Goal: Task Accomplishment & Management: Complete application form

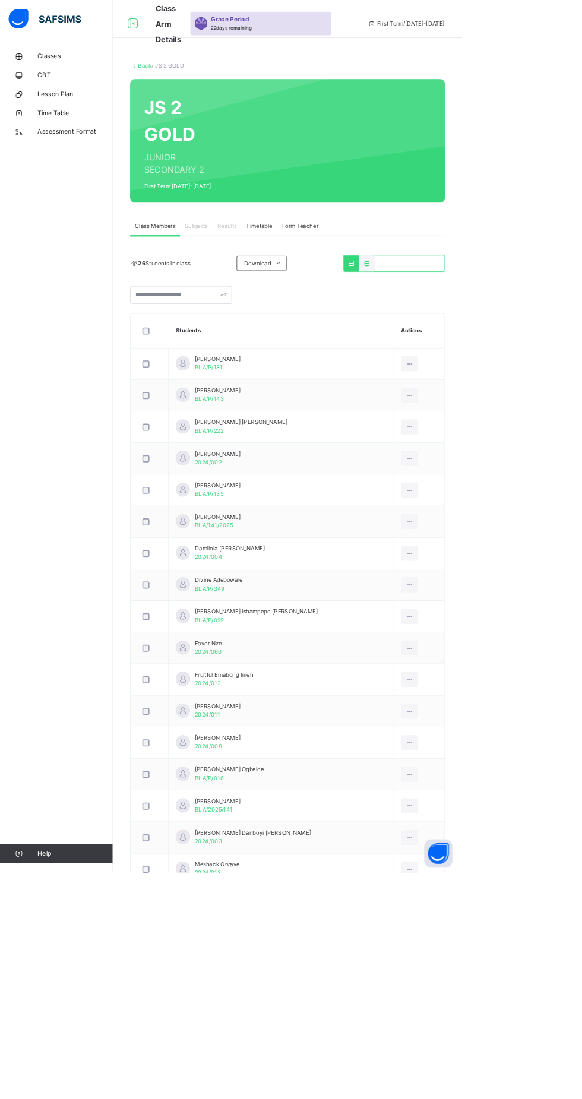
click at [62, 71] on span "Classes" at bounding box center [94, 71] width 95 height 12
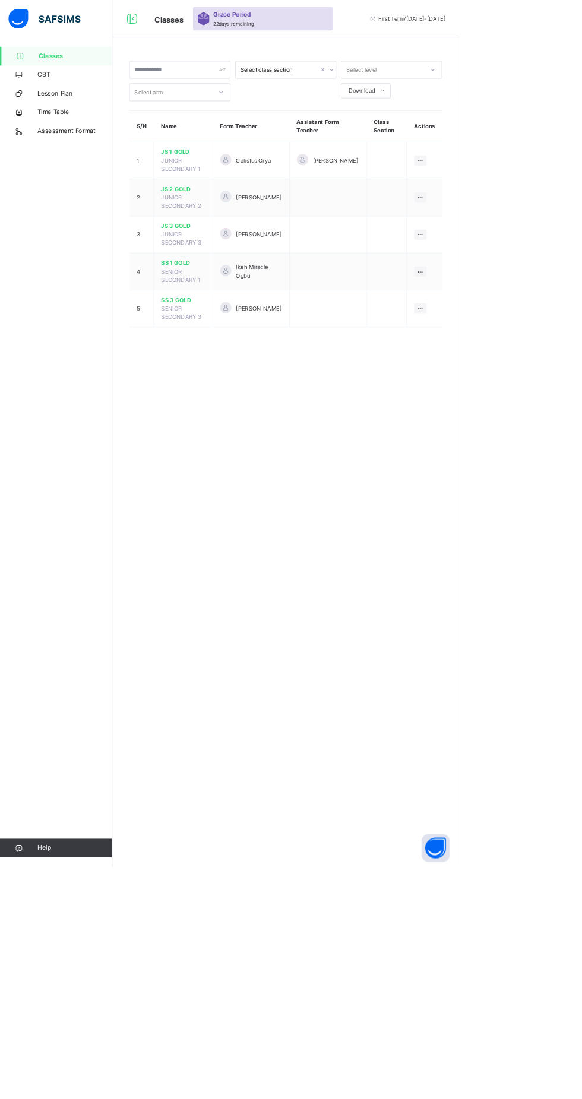
click at [229, 193] on span "JS 1 GOLD" at bounding box center [232, 193] width 56 height 11
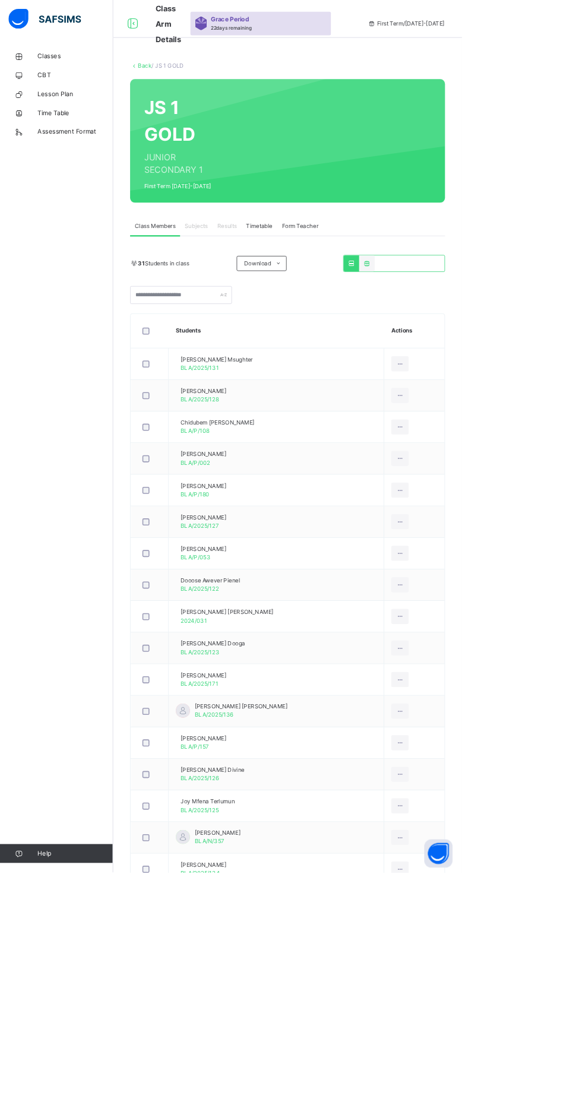
click at [253, 284] on span "Subjects" at bounding box center [247, 285] width 29 height 11
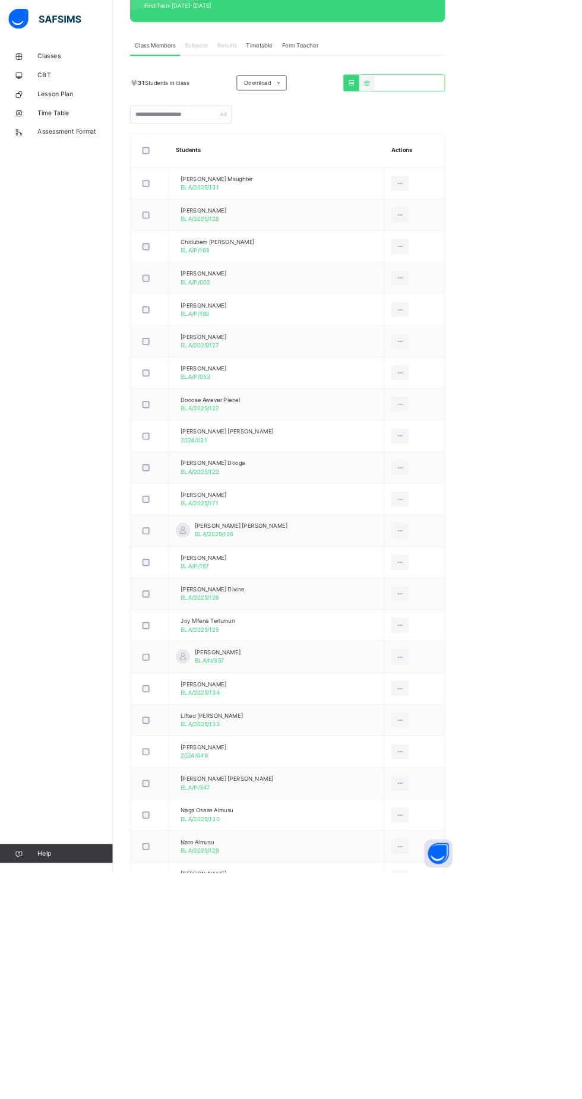
scroll to position [226, 0]
click at [247, 53] on div "Subjects" at bounding box center [247, 59] width 41 height 24
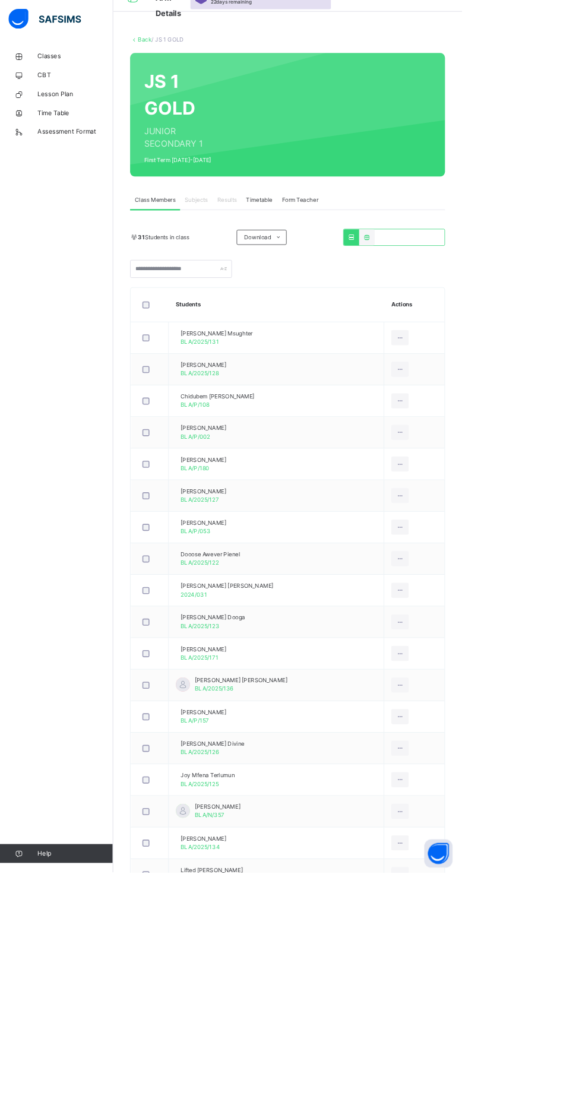
scroll to position [0, 0]
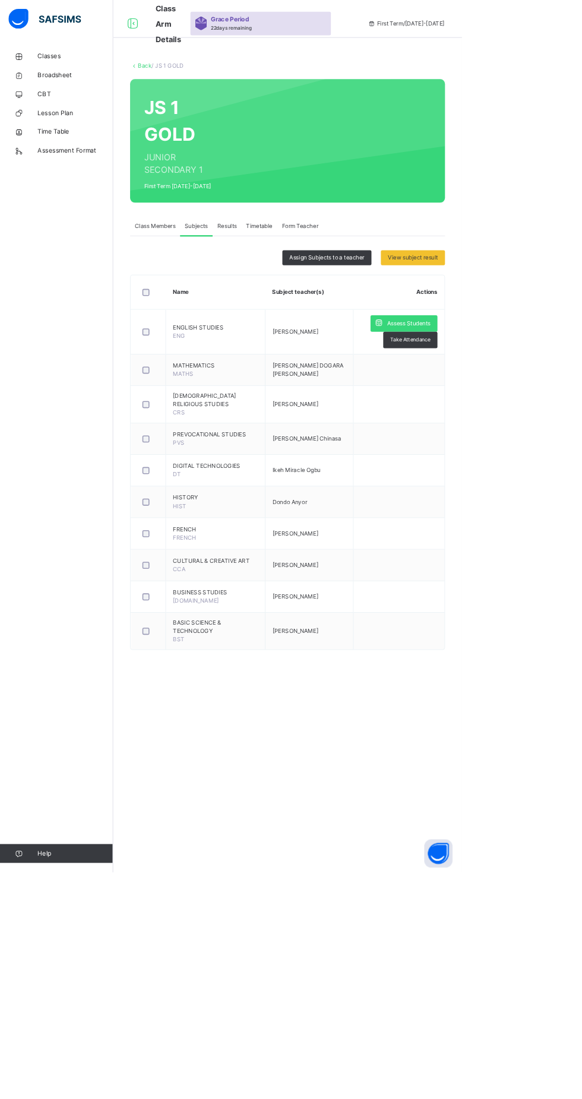
click at [514, 417] on div "Assess Students" at bounding box center [509, 407] width 84 height 21
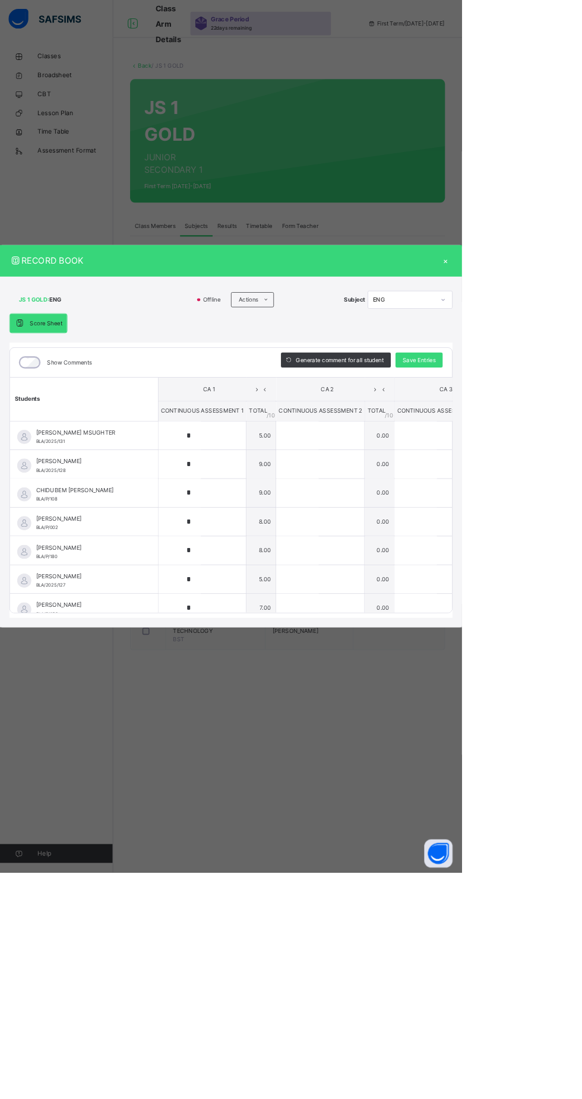
type input "*"
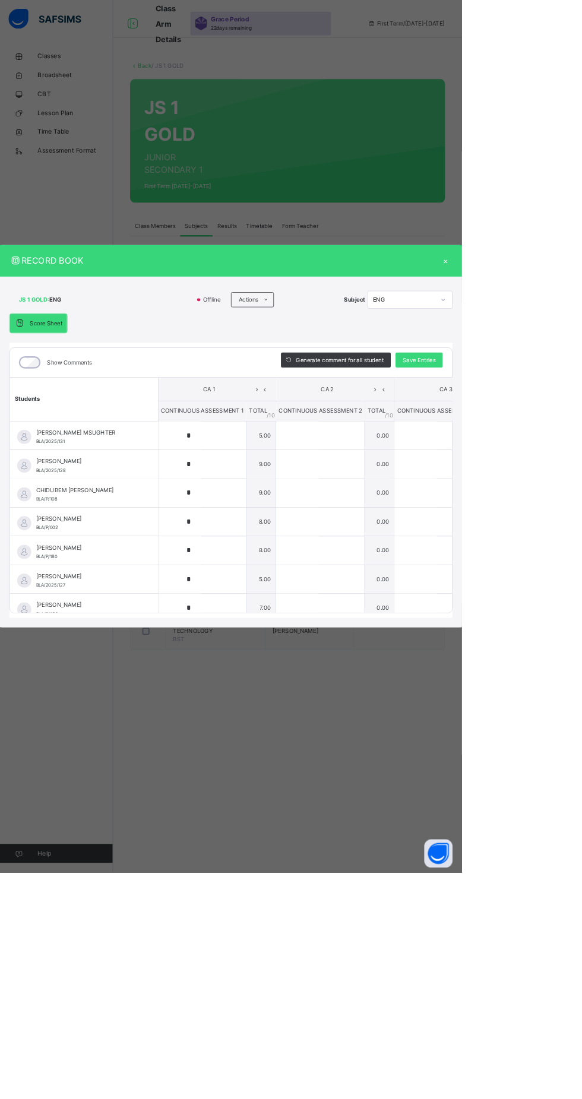
type input "*"
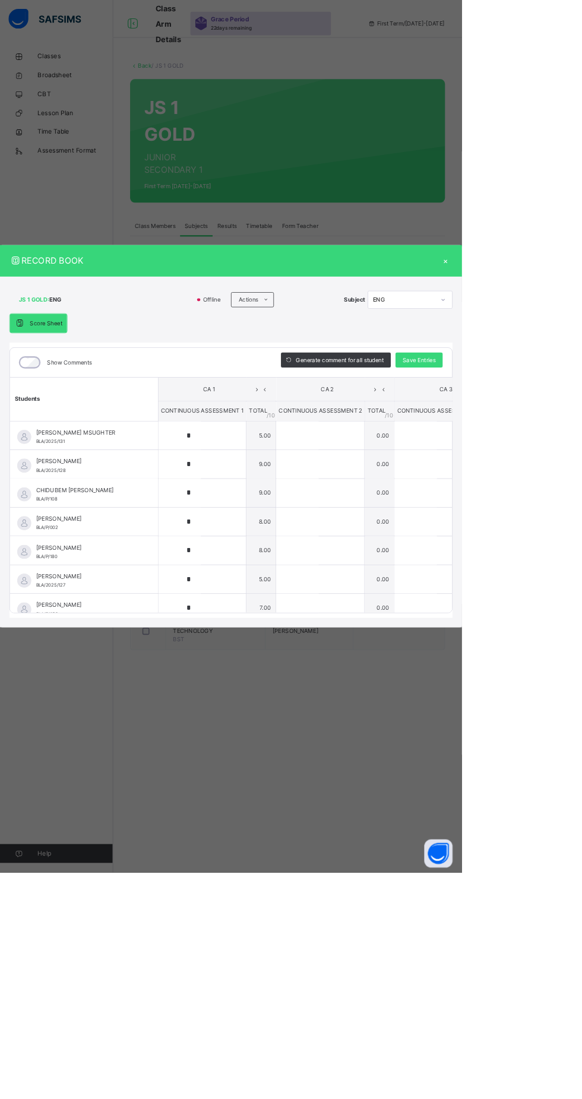
type input "*"
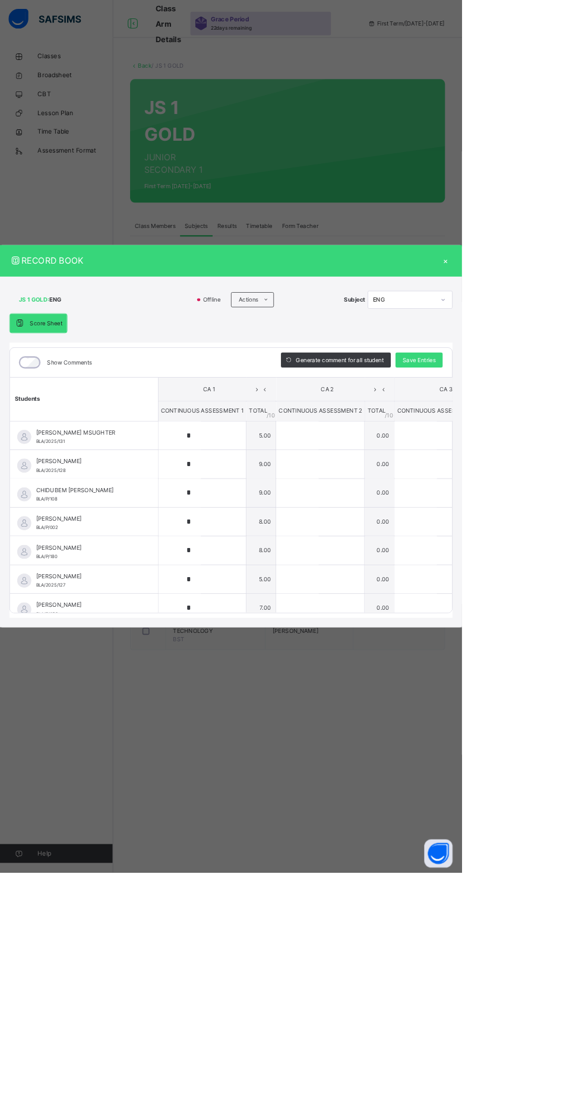
type input "*"
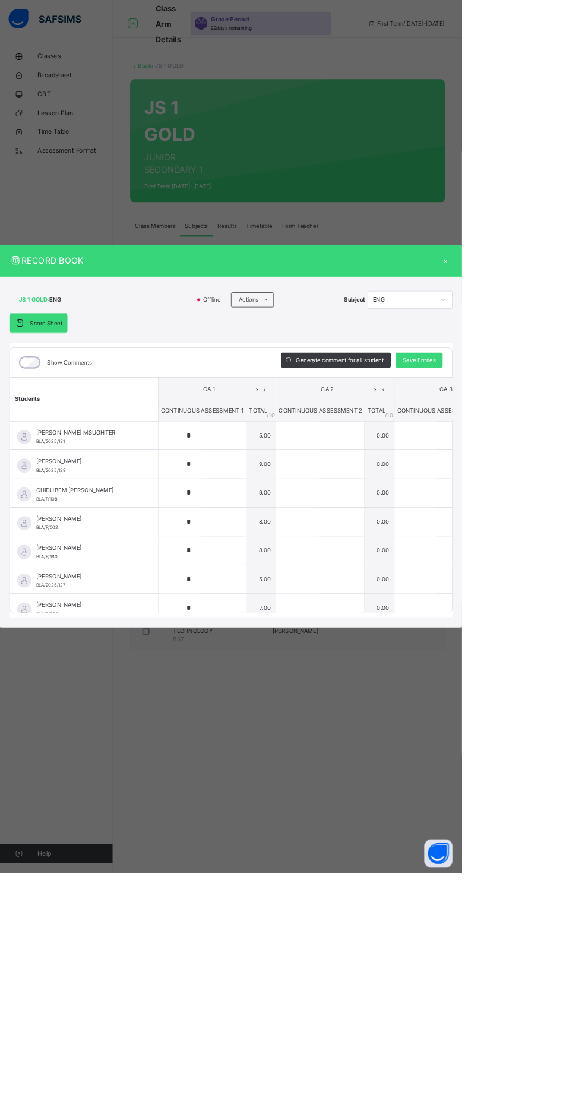
type input "*"
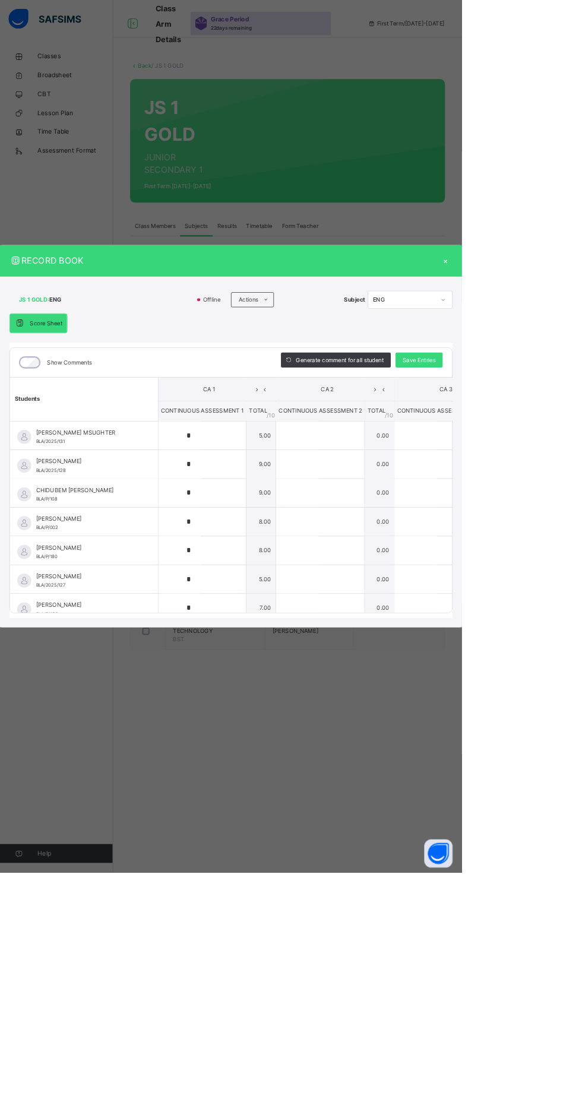
type input "*"
click at [253, 701] on input "text" at bounding box center [225, 683] width 53 height 36
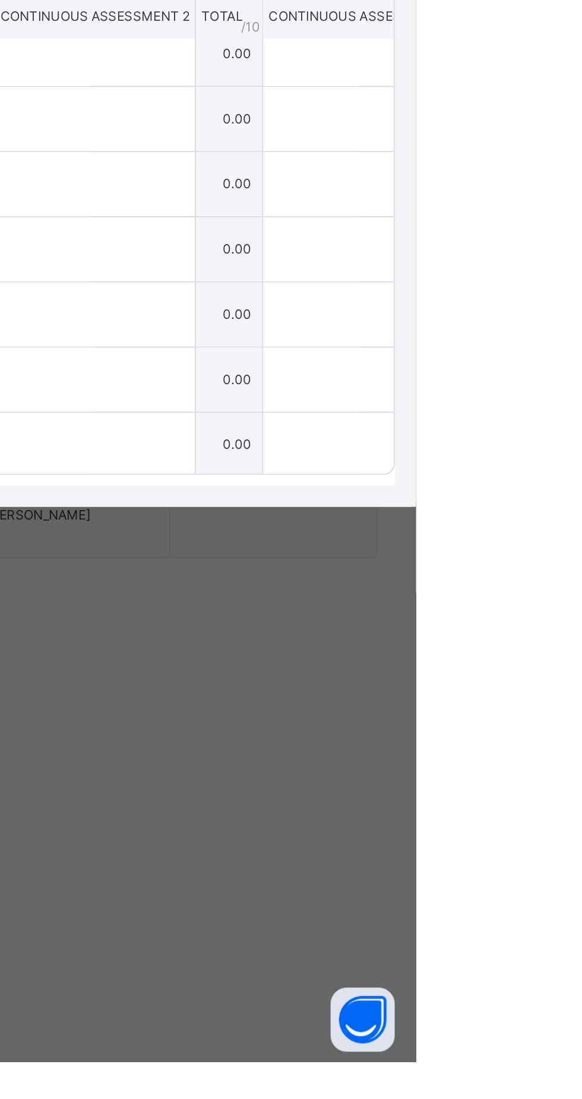
type input "*"
click at [549, 459] on span "Save Entries" at bounding box center [528, 453] width 42 height 11
type input "*"
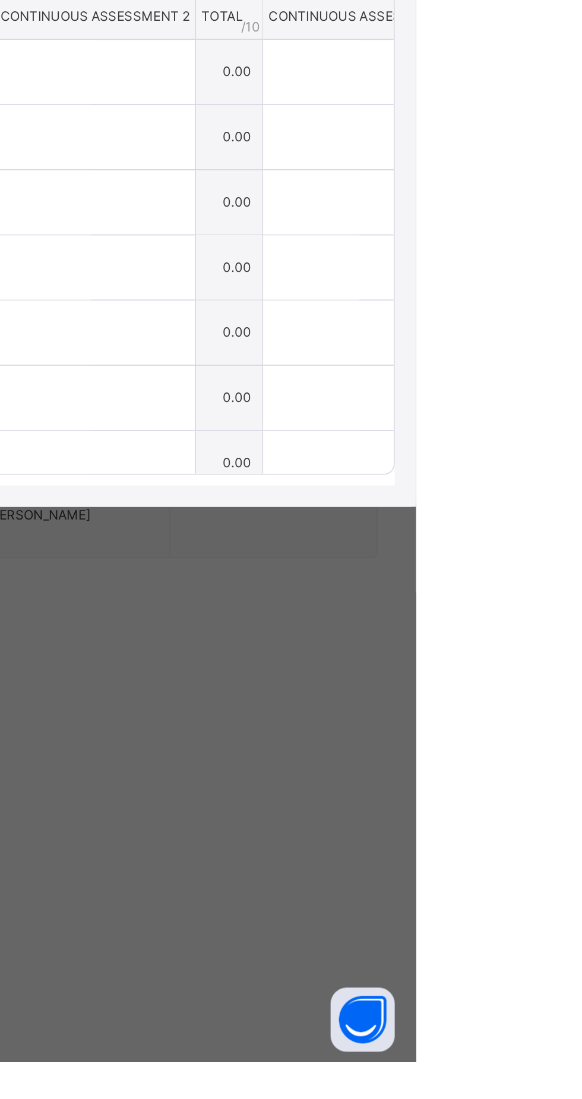
type input "*"
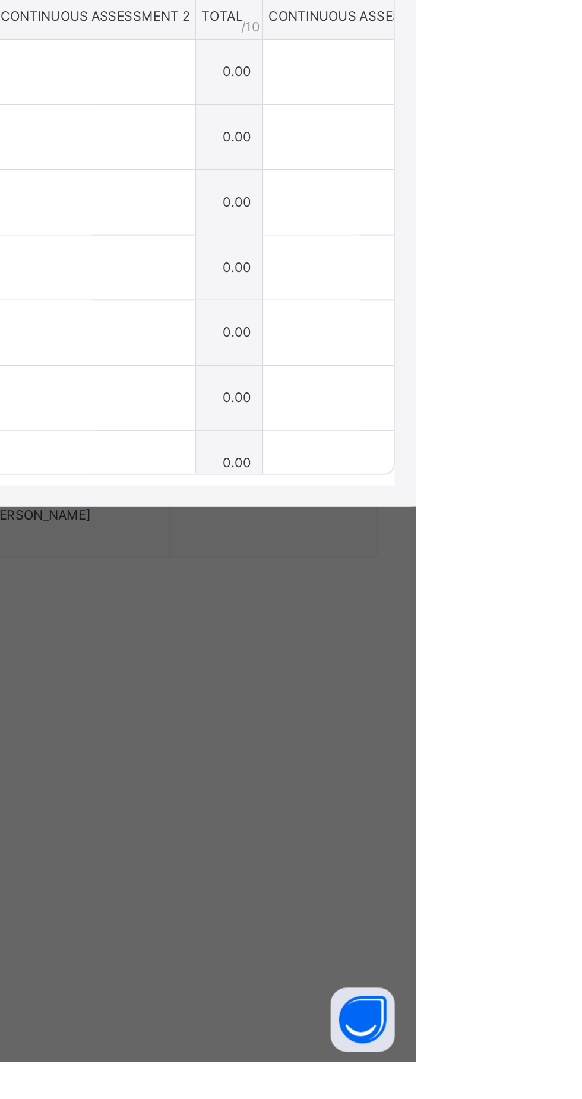
type input "*"
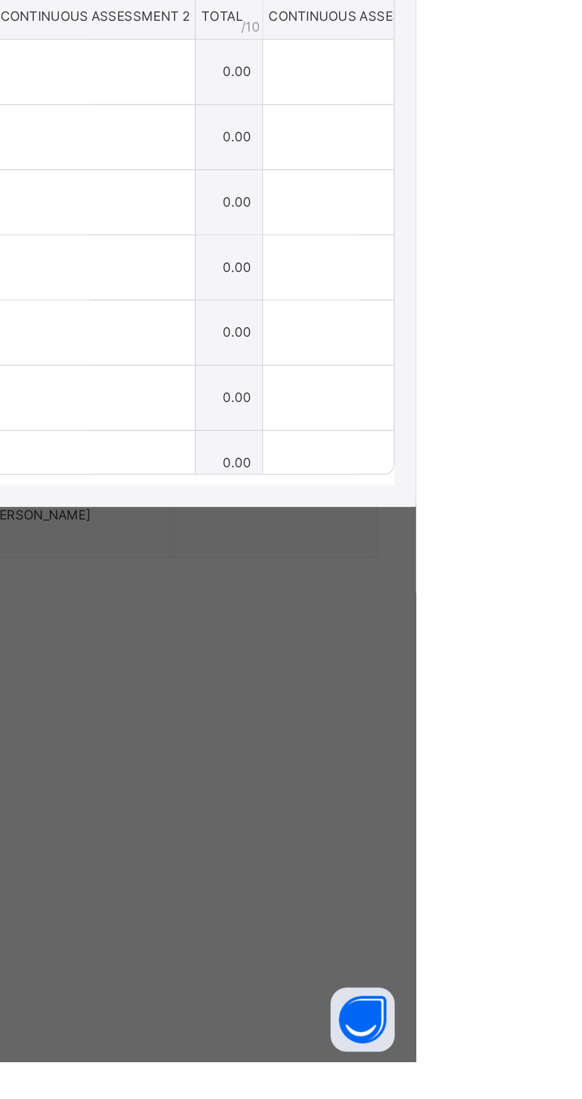
type input "*"
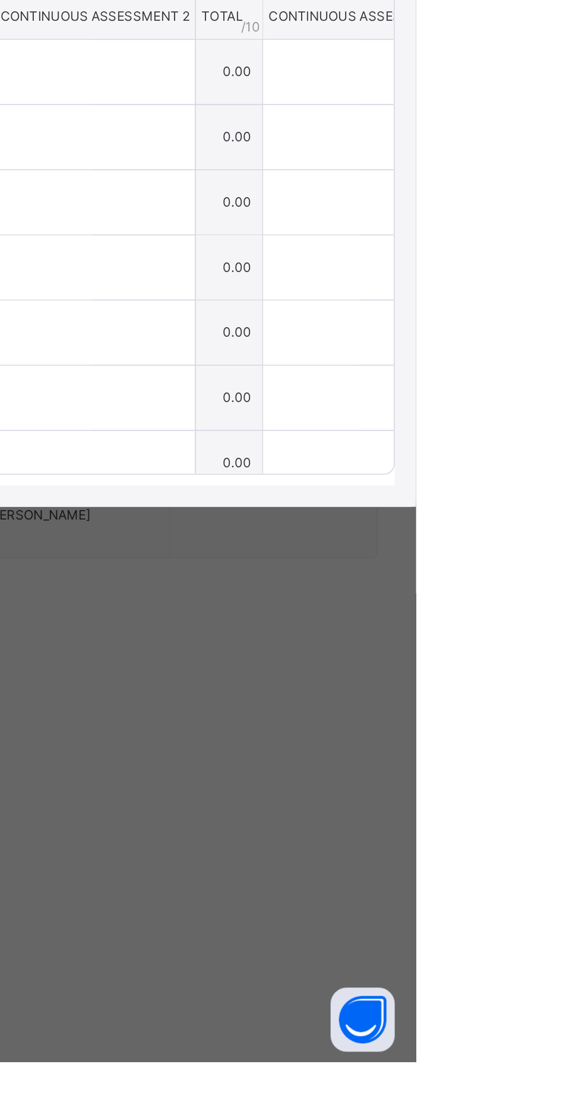
type input "*"
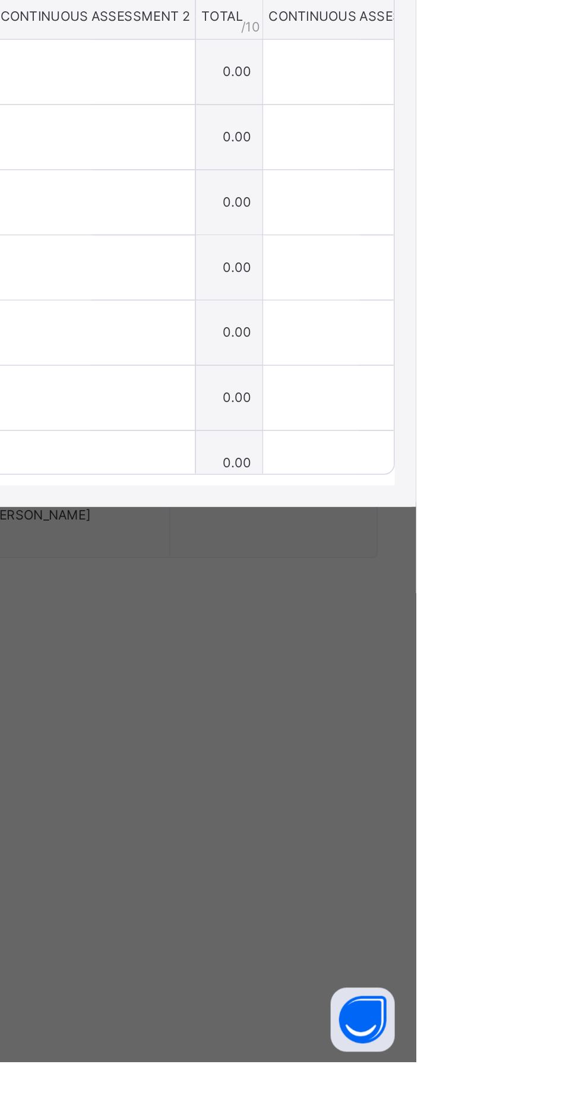
type input "*"
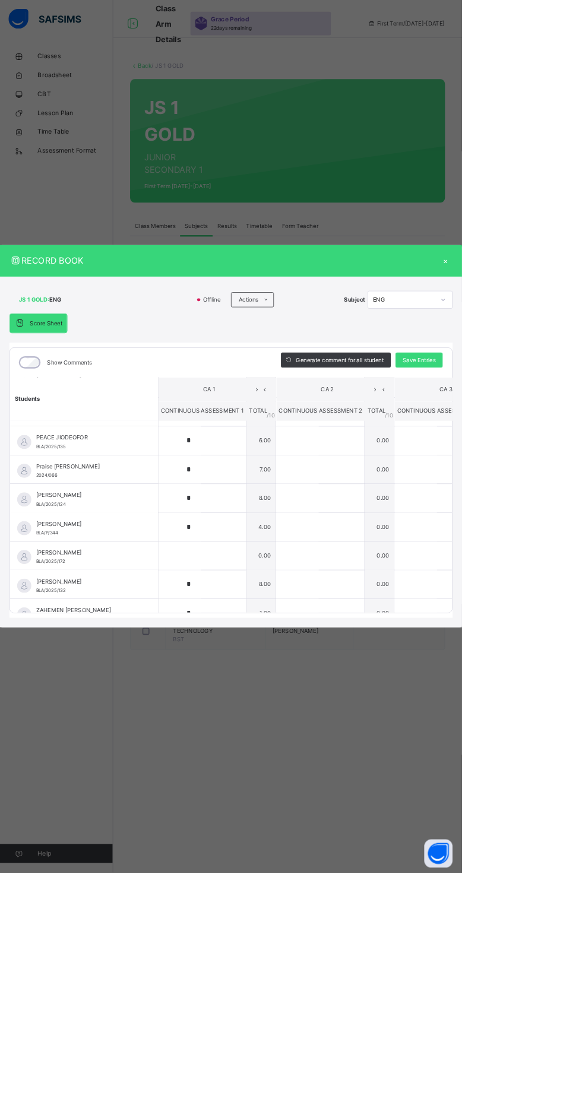
scroll to position [845, 0]
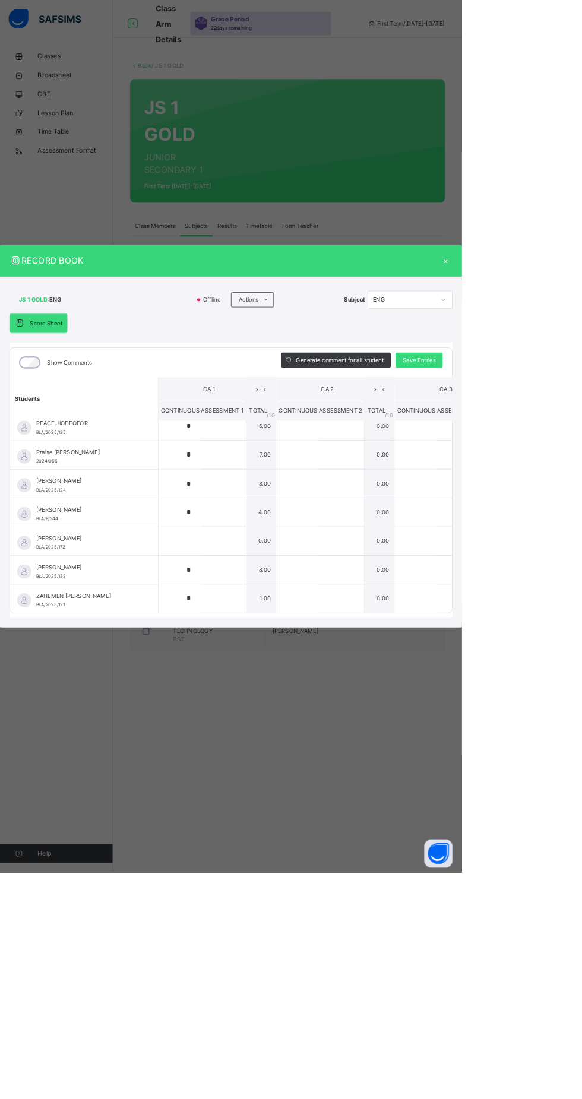
click at [570, 337] on div "×" at bounding box center [561, 329] width 18 height 16
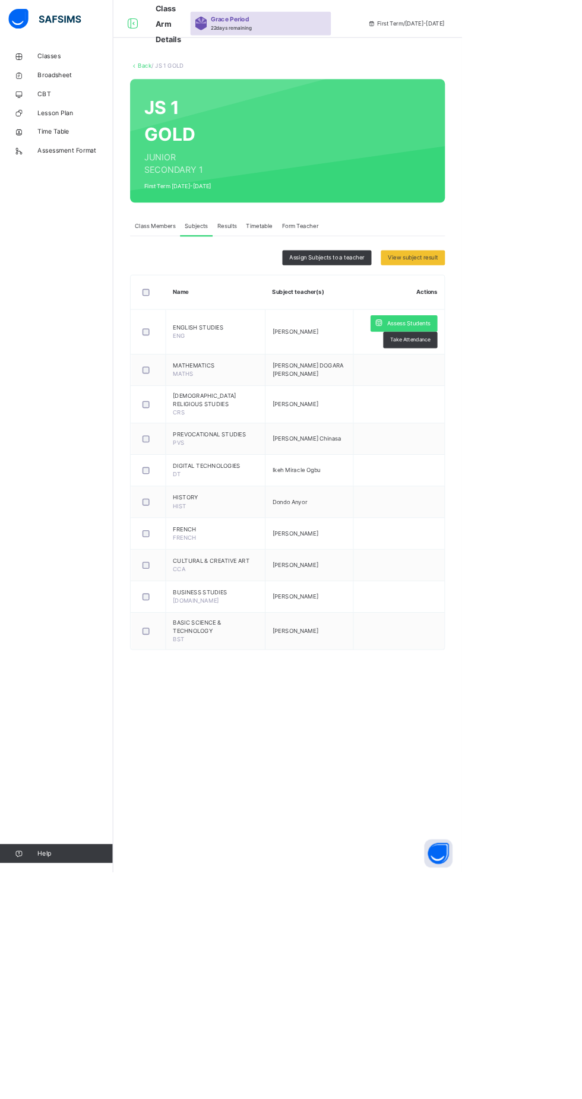
click at [60, 80] on link "Classes" at bounding box center [71, 71] width 142 height 24
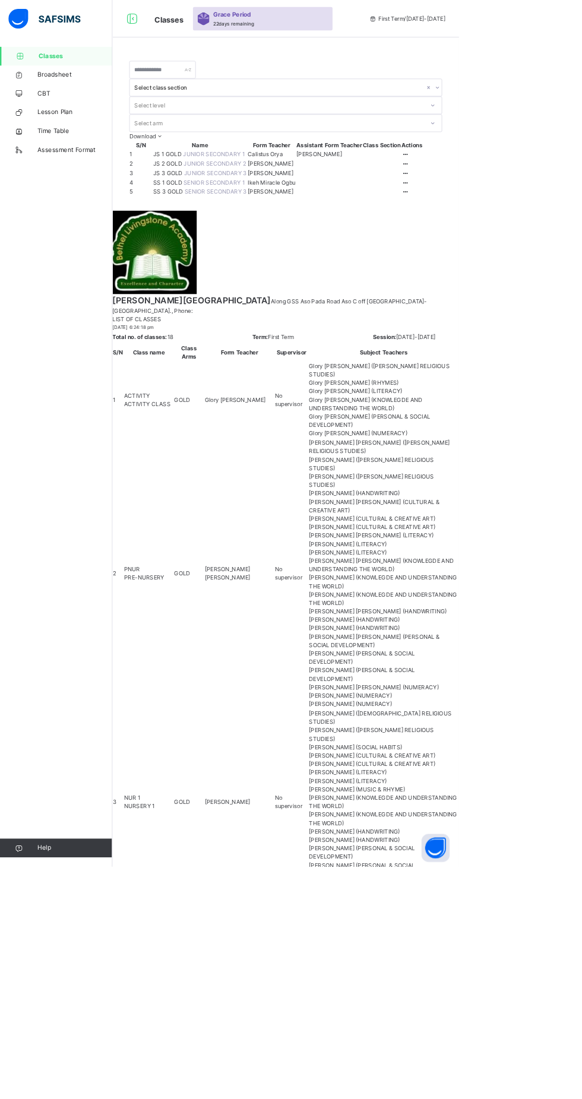
click at [211, 236] on span "SS 1 GOLD" at bounding box center [213, 231] width 39 height 9
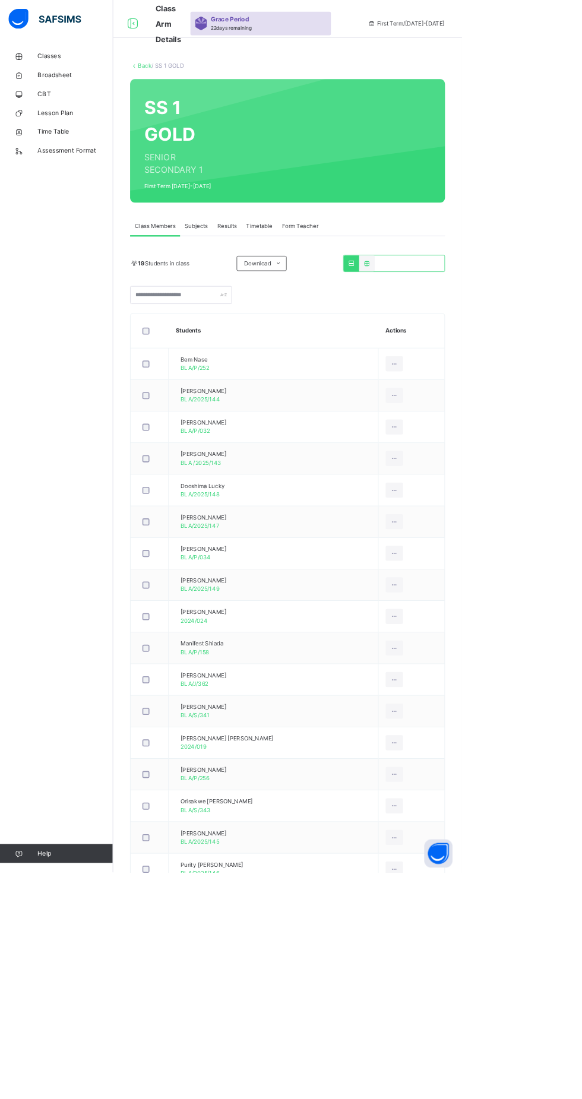
click at [251, 285] on span "Subjects" at bounding box center [247, 285] width 29 height 11
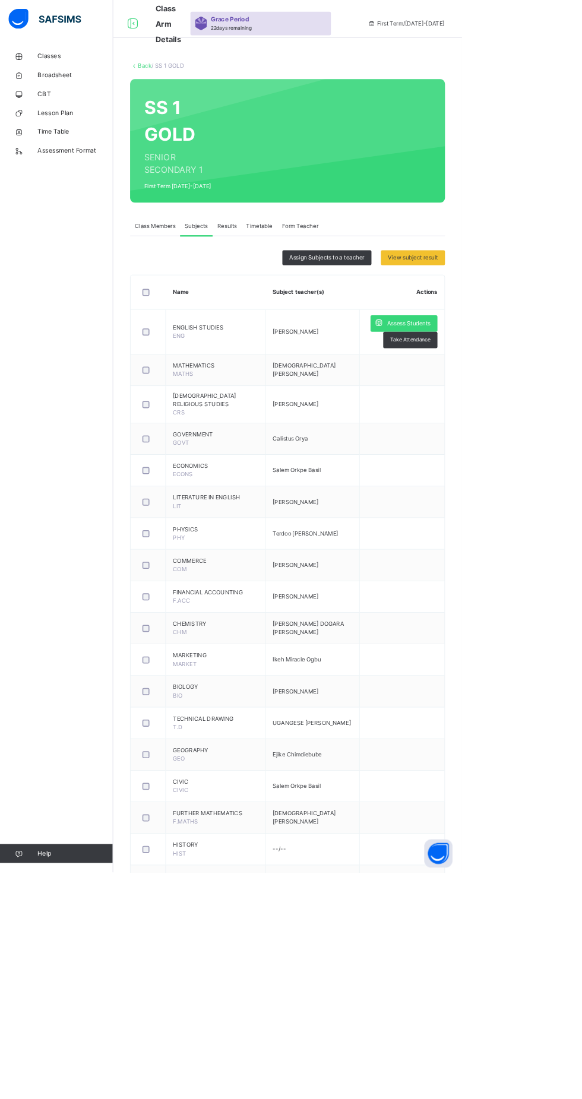
click at [517, 414] on div "Assess Students" at bounding box center [509, 407] width 84 height 21
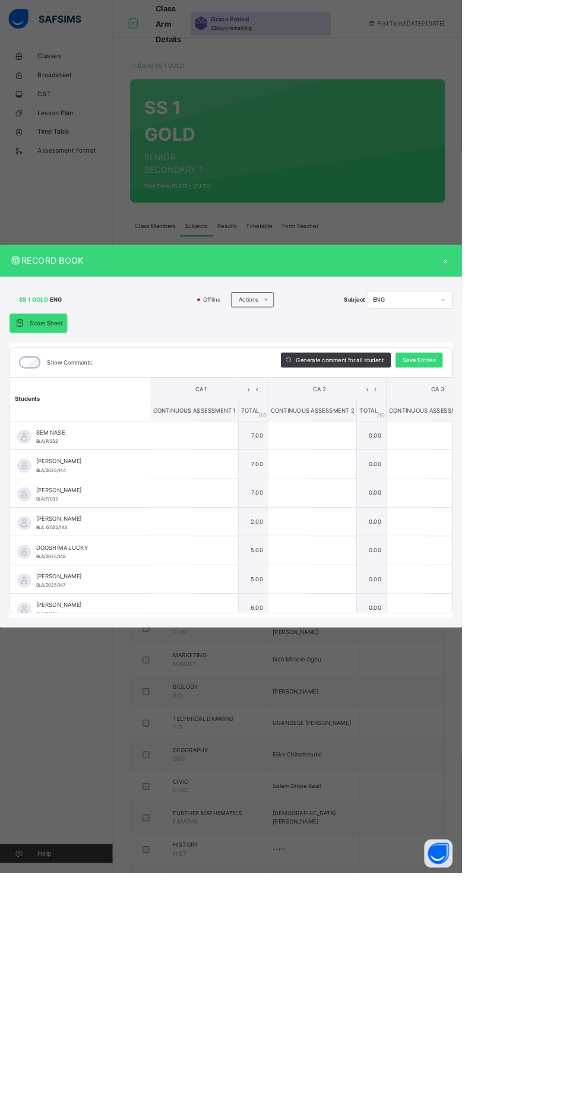
type input "*"
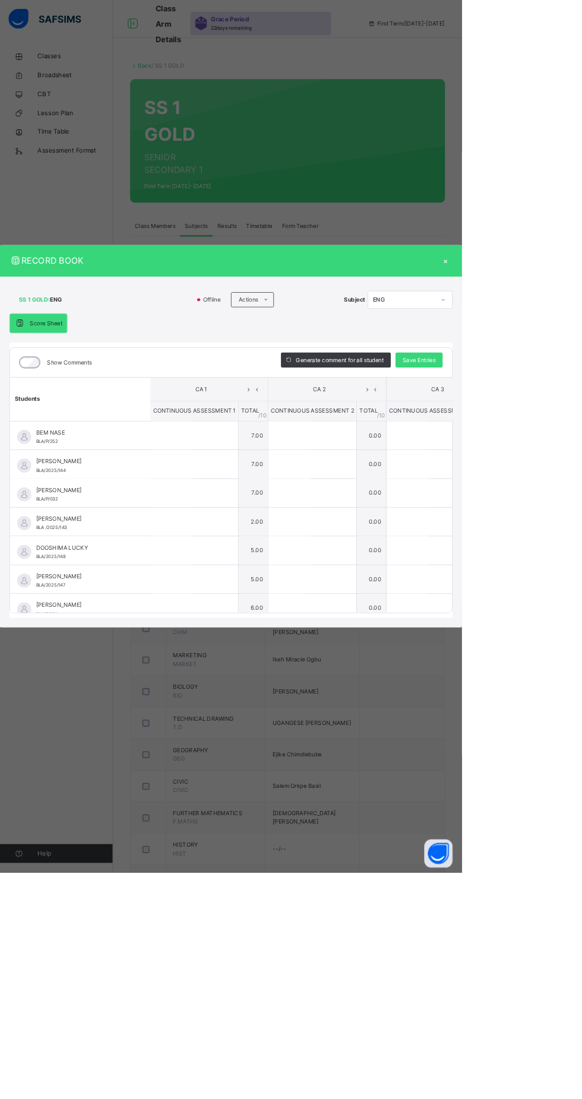
type input "*"
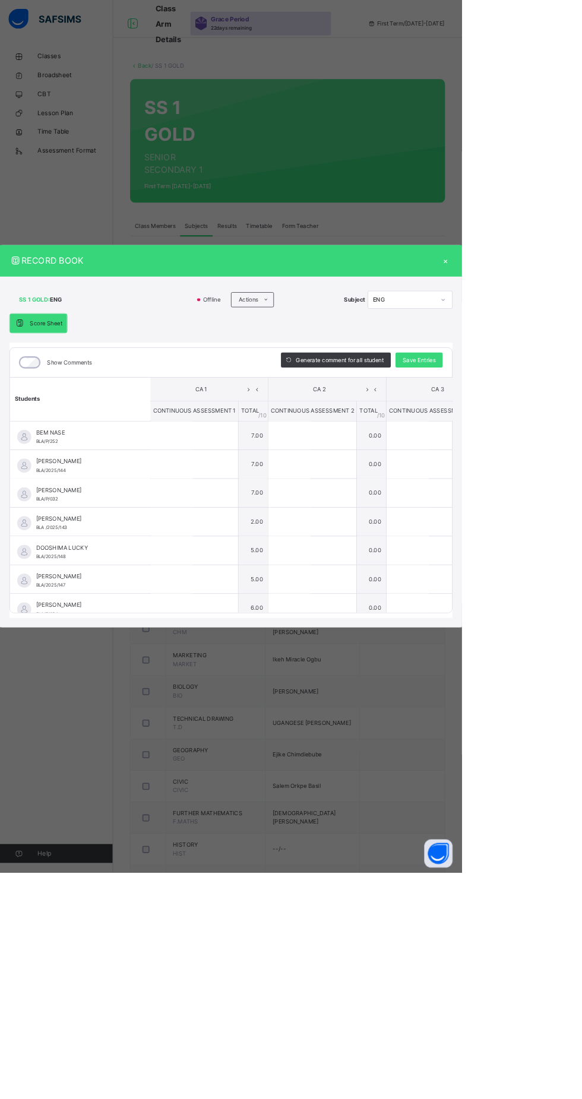
type input "*"
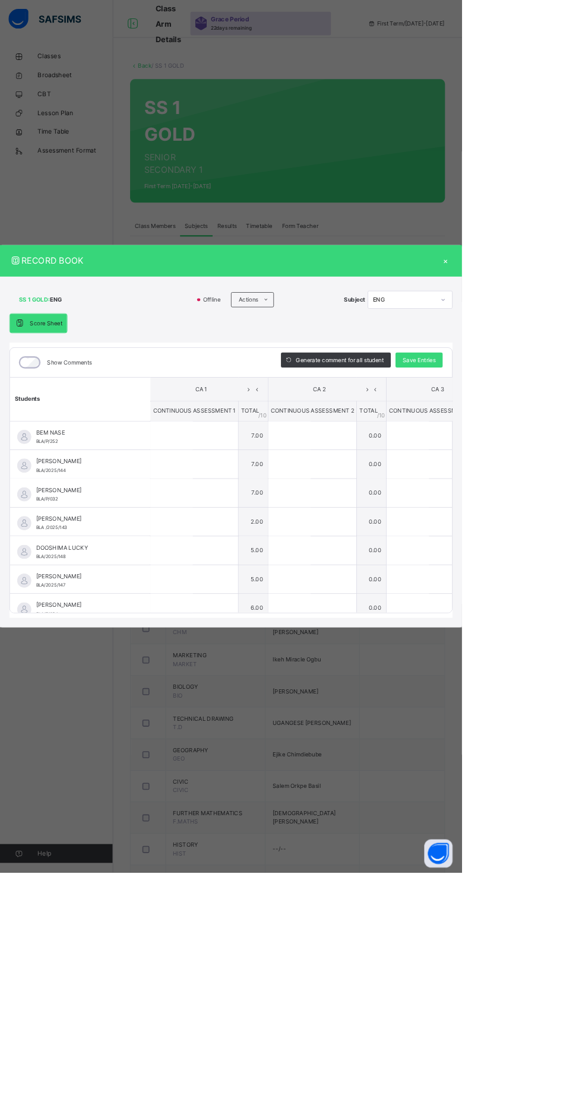
type input "*"
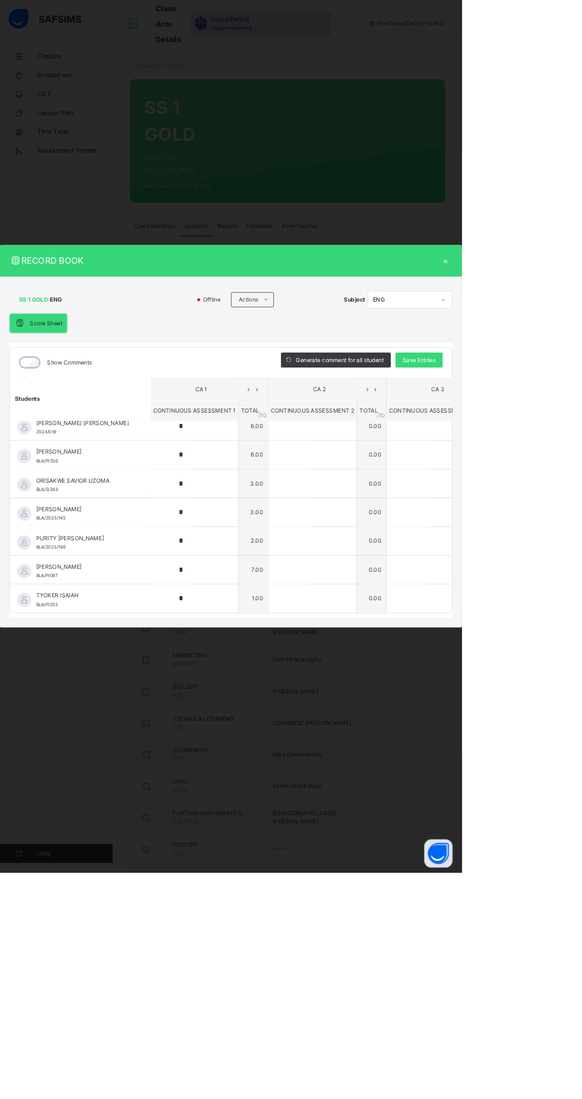
click at [570, 337] on div "×" at bounding box center [561, 329] width 18 height 16
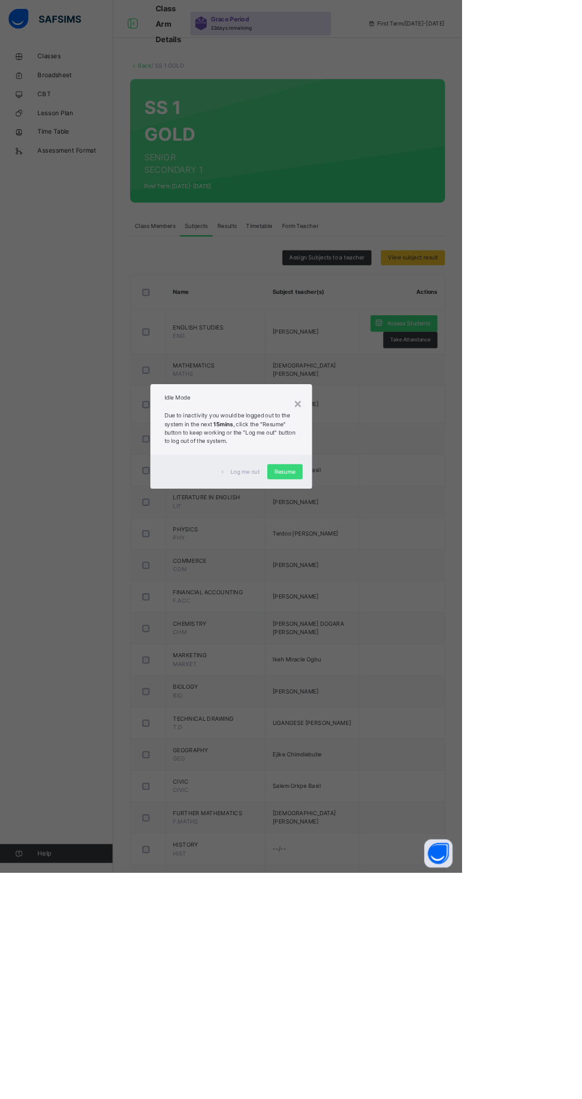
click at [381, 521] on div "×" at bounding box center [375, 508] width 11 height 25
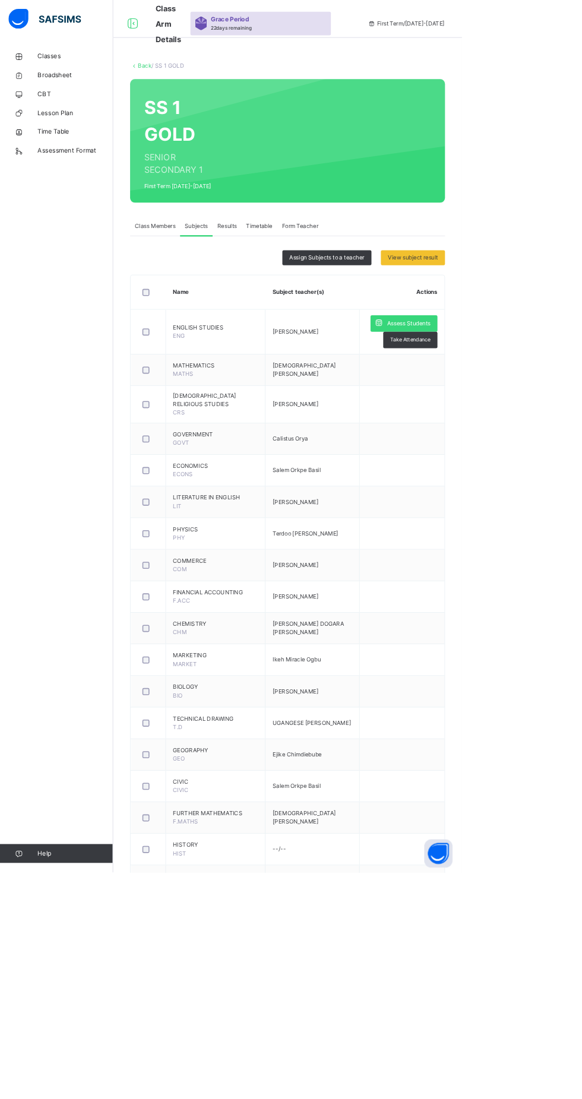
click at [83, 75] on span "Classes" at bounding box center [94, 71] width 95 height 12
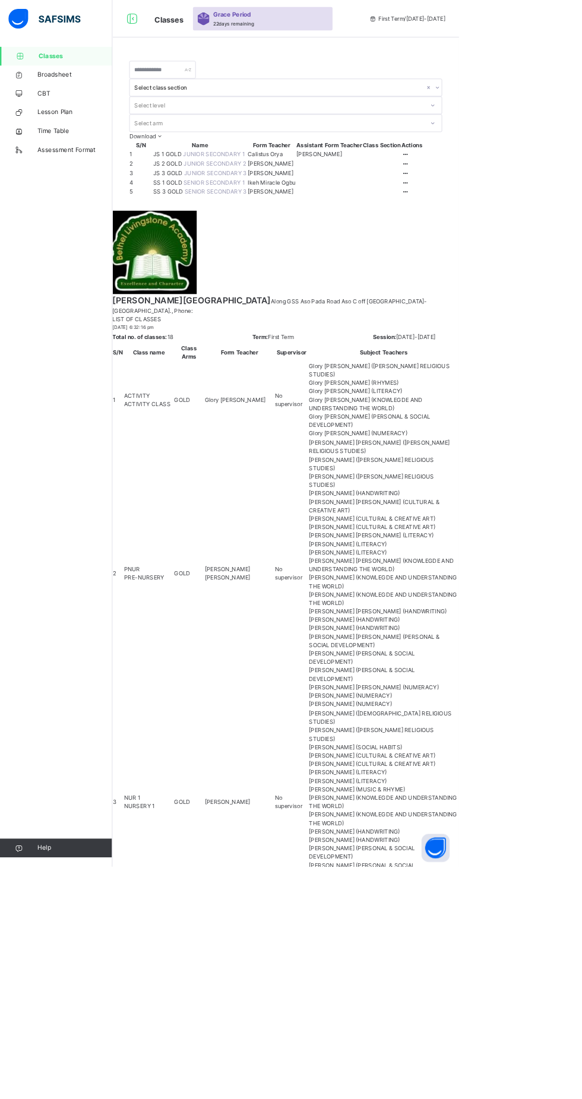
click at [321, 213] on span "[PERSON_NAME]" at bounding box center [343, 207] width 58 height 11
click at [314, 213] on span "[PERSON_NAME]" at bounding box center [343, 207] width 58 height 11
click at [211, 212] on span "JS 2 GOLD" at bounding box center [213, 207] width 39 height 9
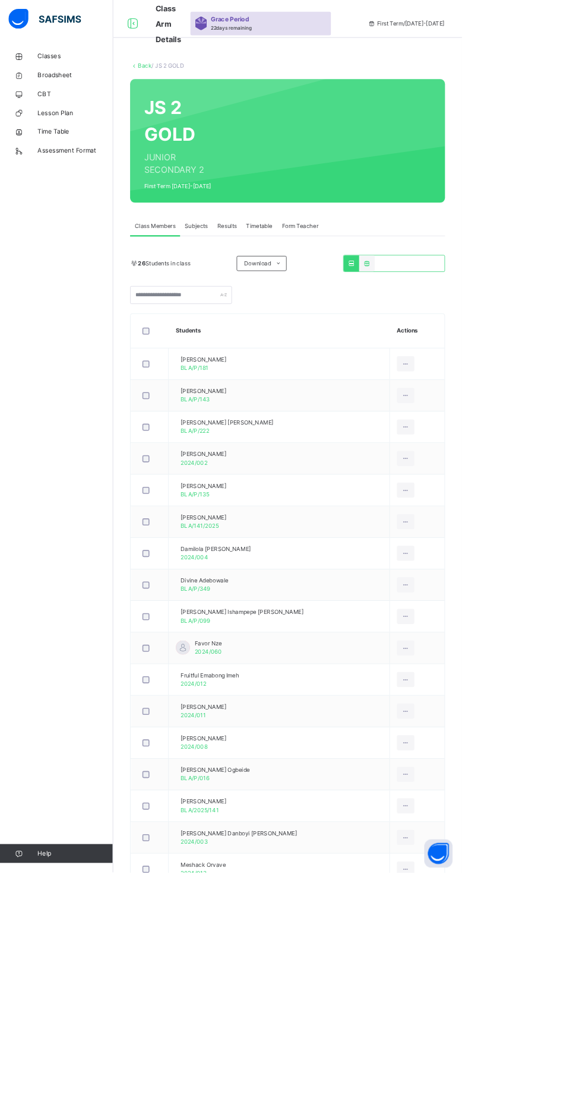
click at [255, 290] on span "Subjects" at bounding box center [247, 285] width 29 height 11
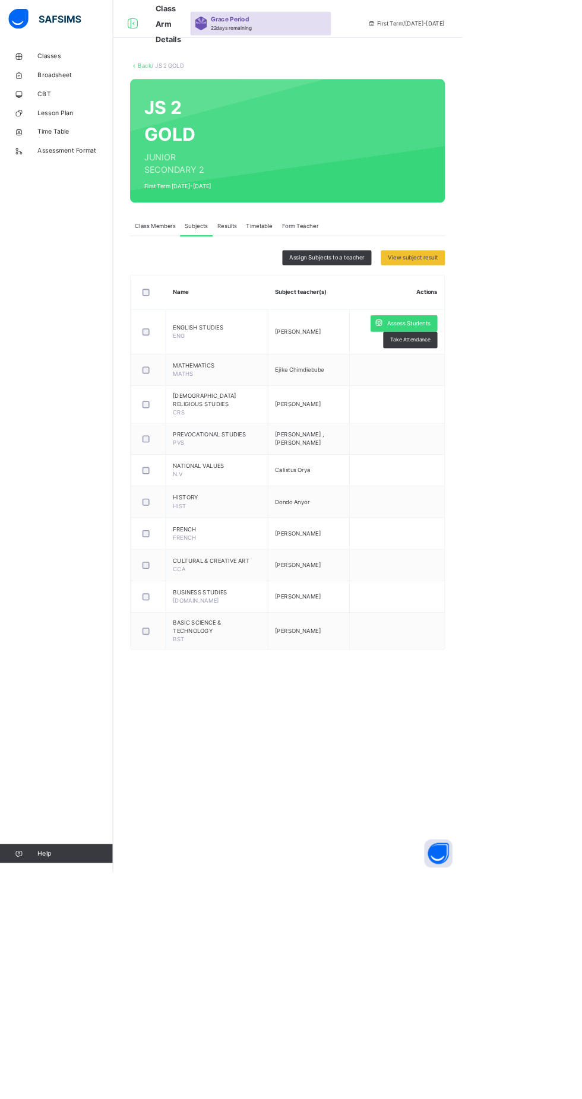
click at [518, 403] on span "Assess Students" at bounding box center [514, 407] width 55 height 11
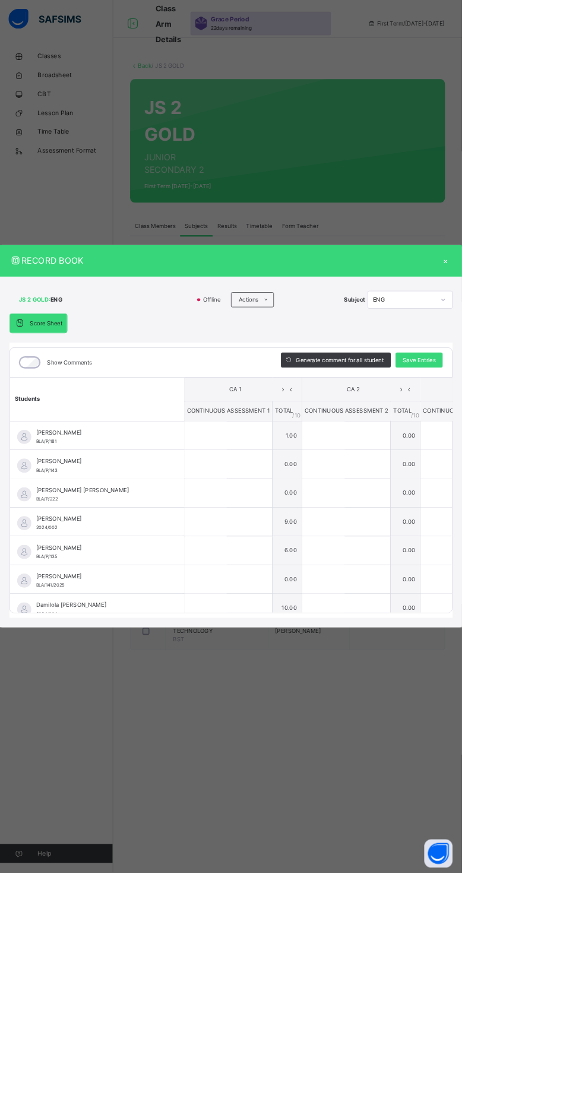
type input "*"
type input "**"
type input "*"
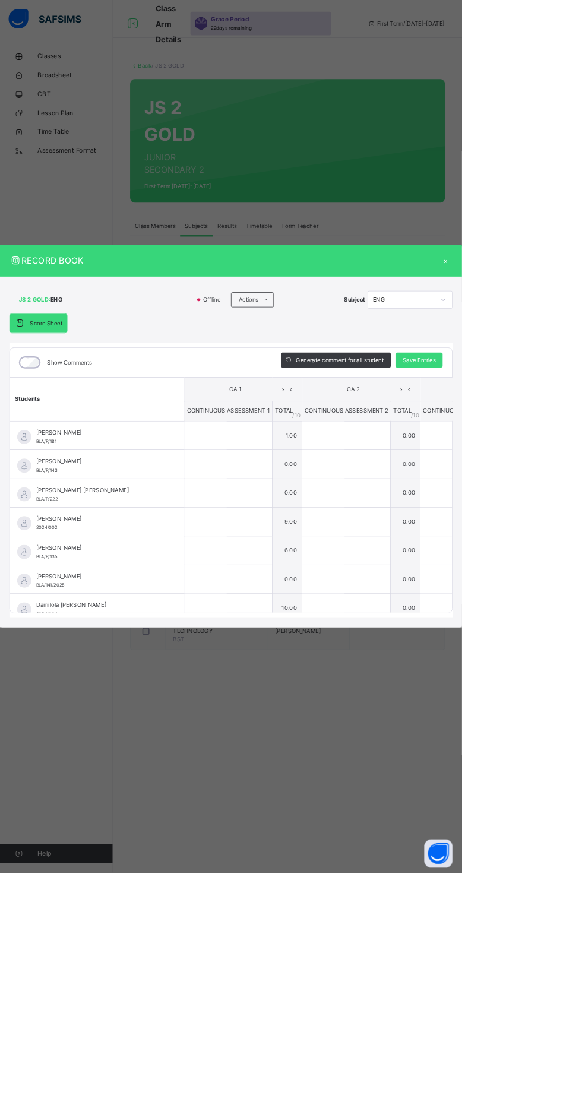
type input "*"
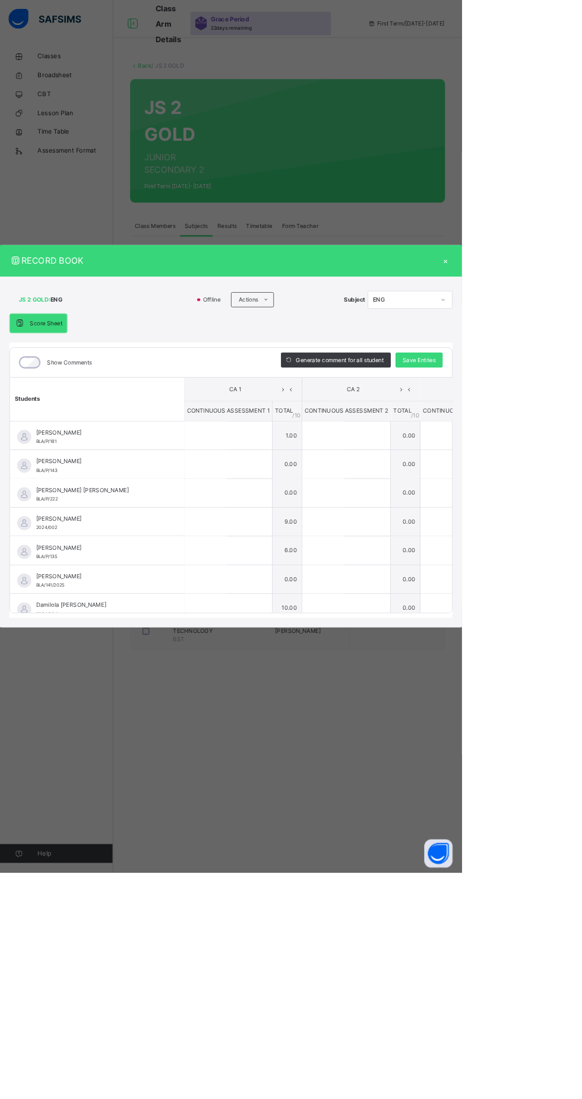
type input "*"
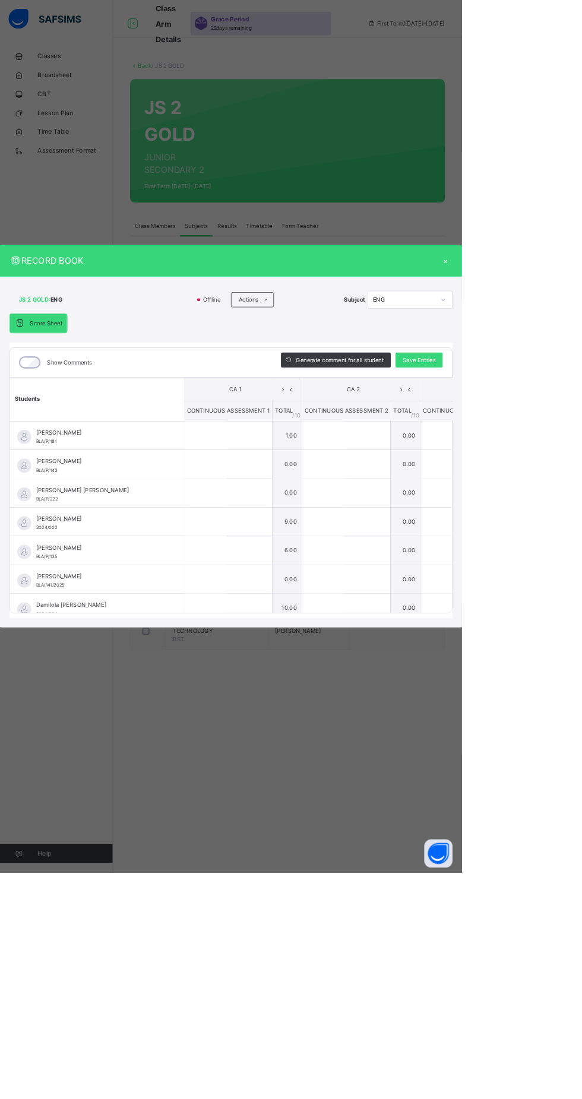
type input "*"
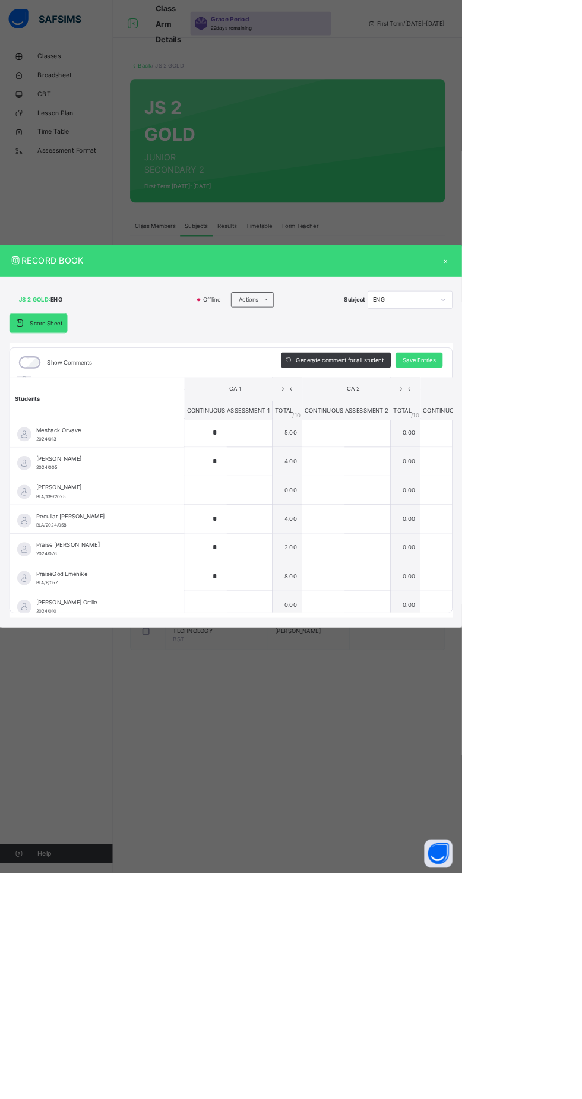
scroll to position [584, 0]
click at [286, 635] on input "text" at bounding box center [258, 617] width 53 height 36
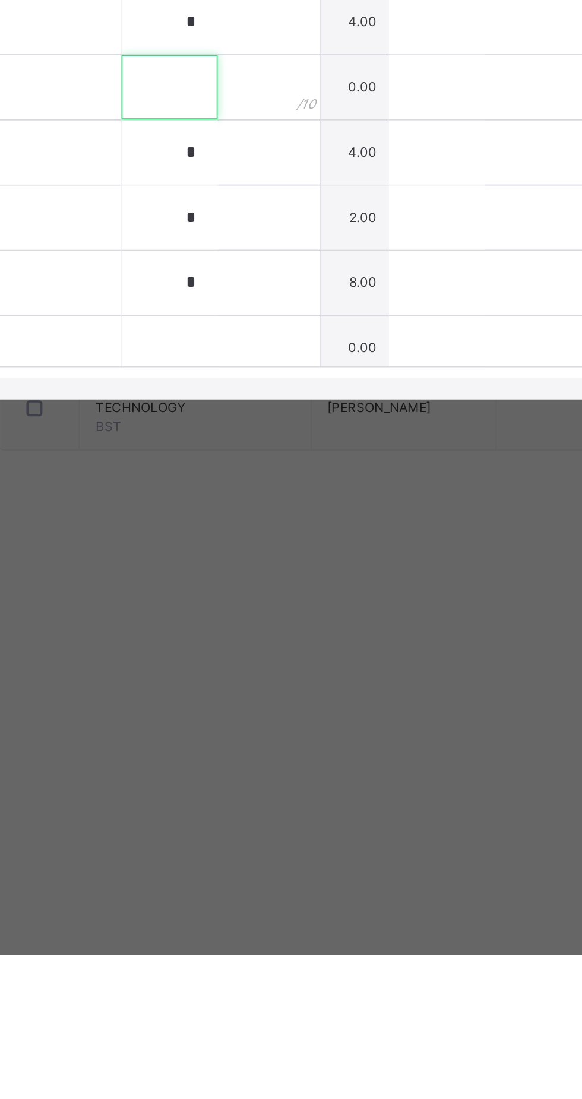
type input "*"
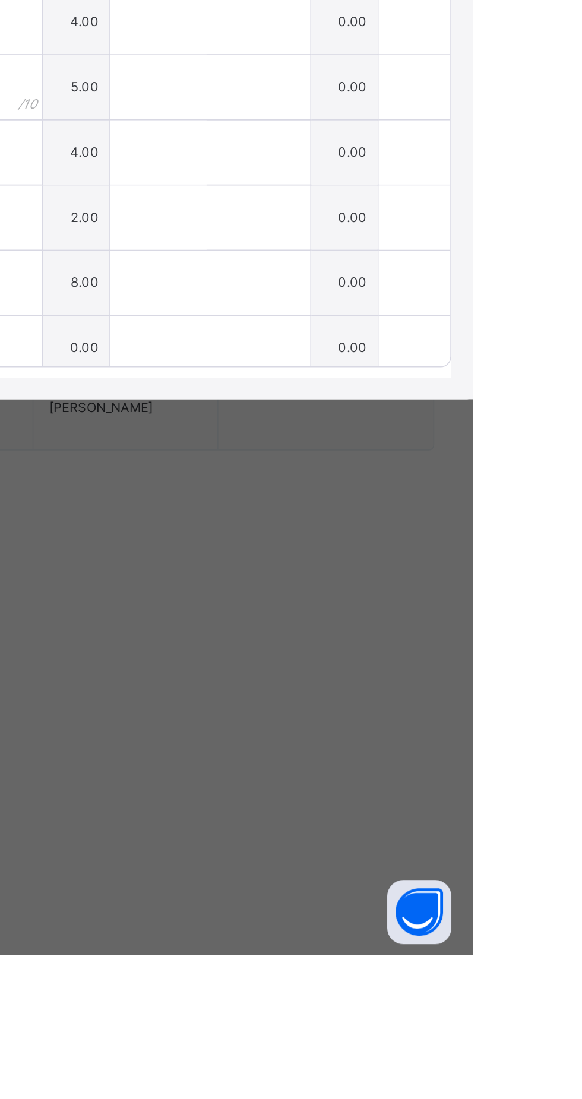
type input "*"
click at [549, 459] on span "Save Entries" at bounding box center [528, 453] width 42 height 11
type input "*"
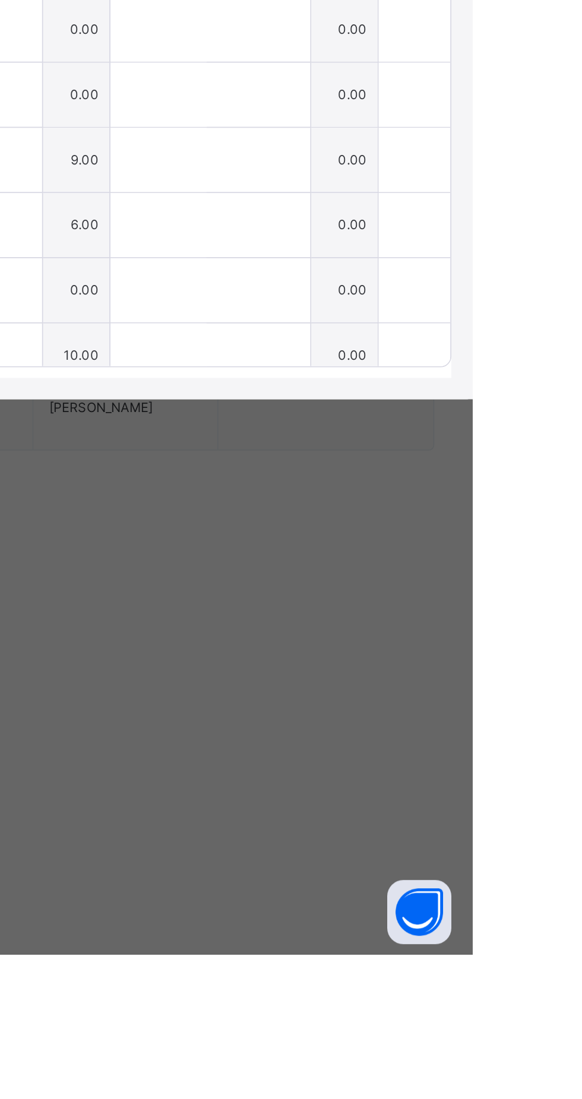
type input "**"
type input "*"
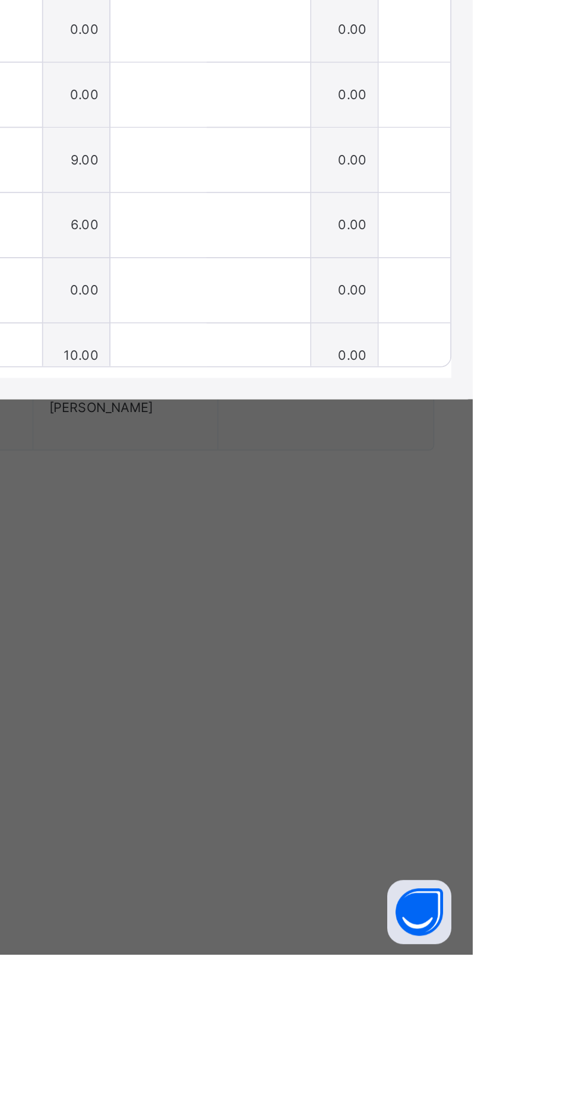
type input "*"
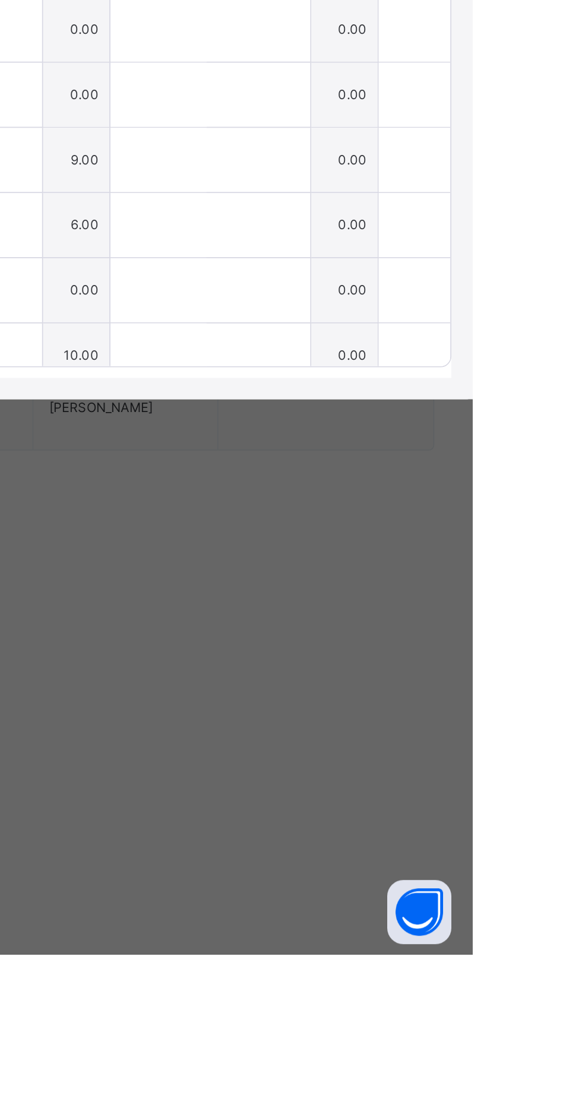
type input "*"
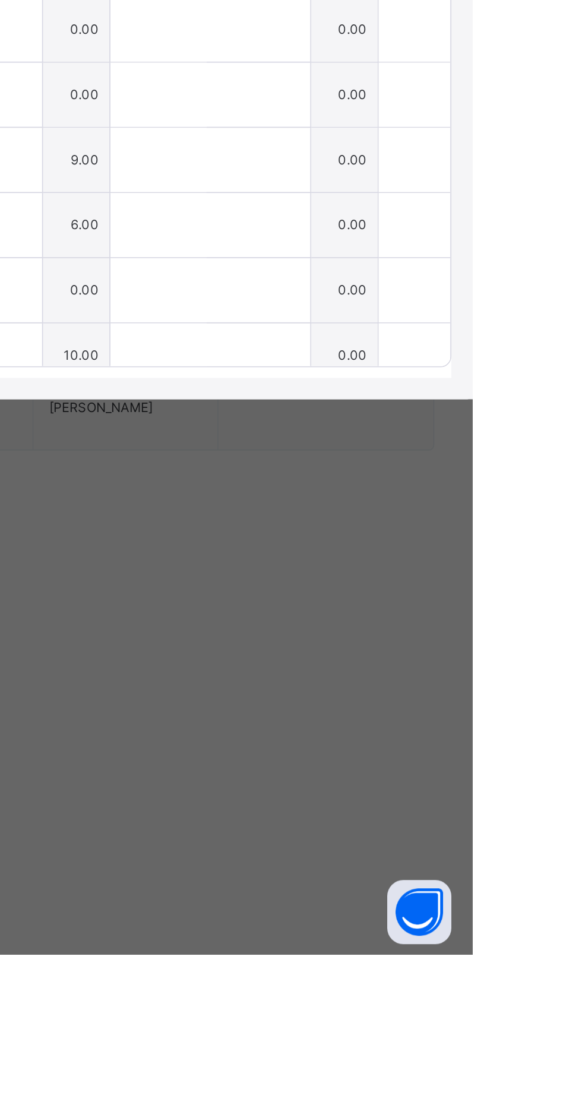
type input "*"
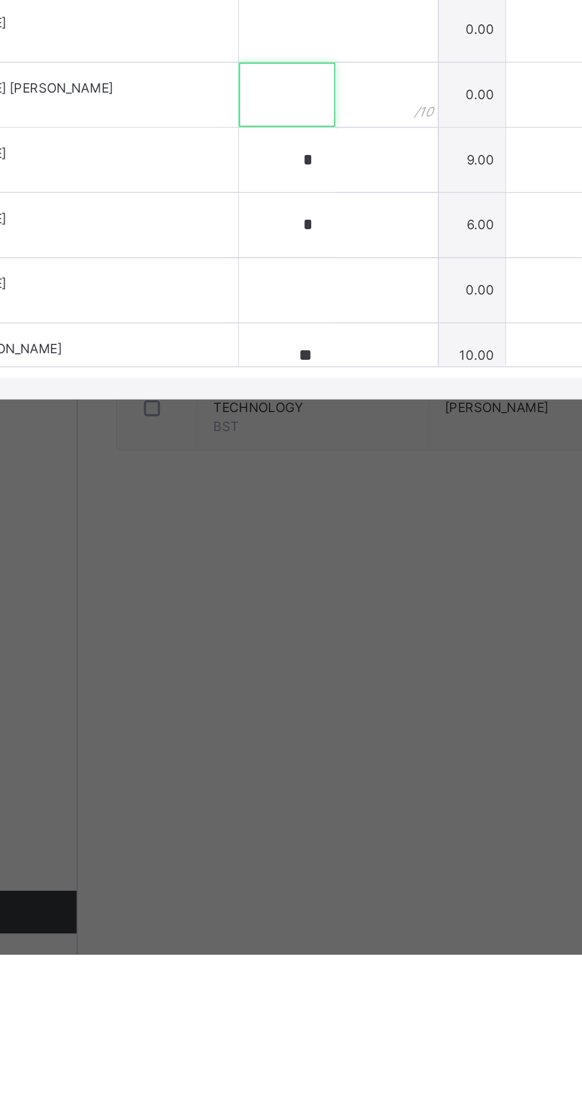
click at [286, 639] on input "text" at bounding box center [258, 621] width 53 height 36
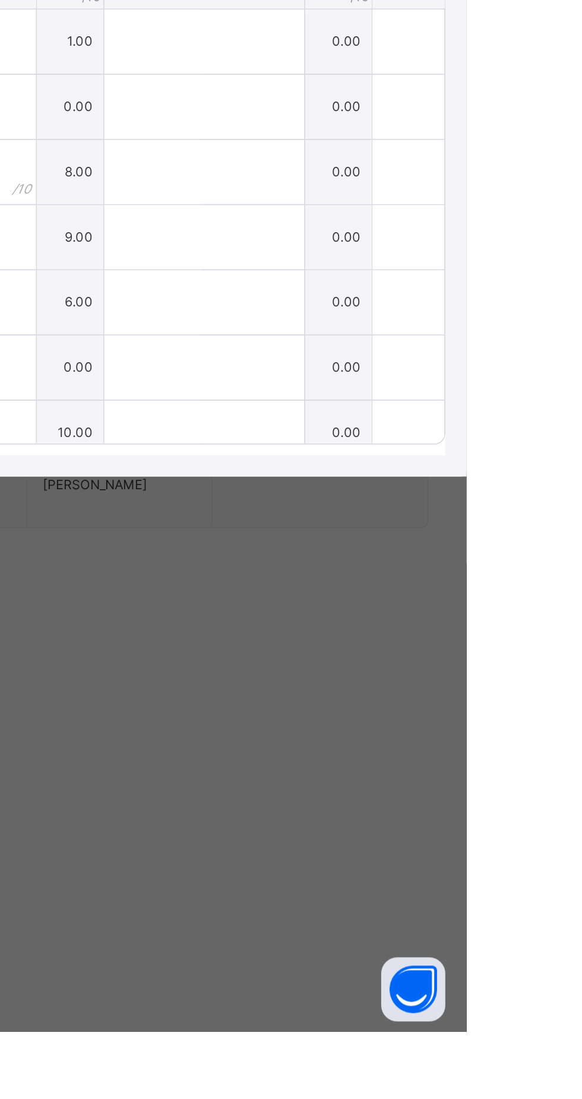
type input "*"
click at [557, 463] on div "Save Entries" at bounding box center [527, 453] width 59 height 19
type input "*"
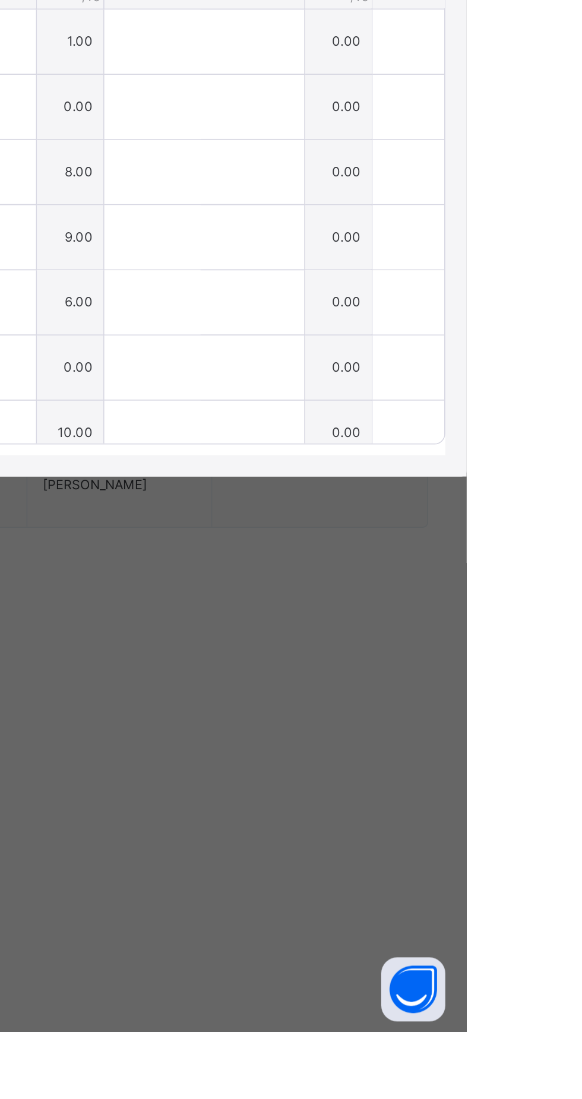
type input "*"
type input "**"
type input "*"
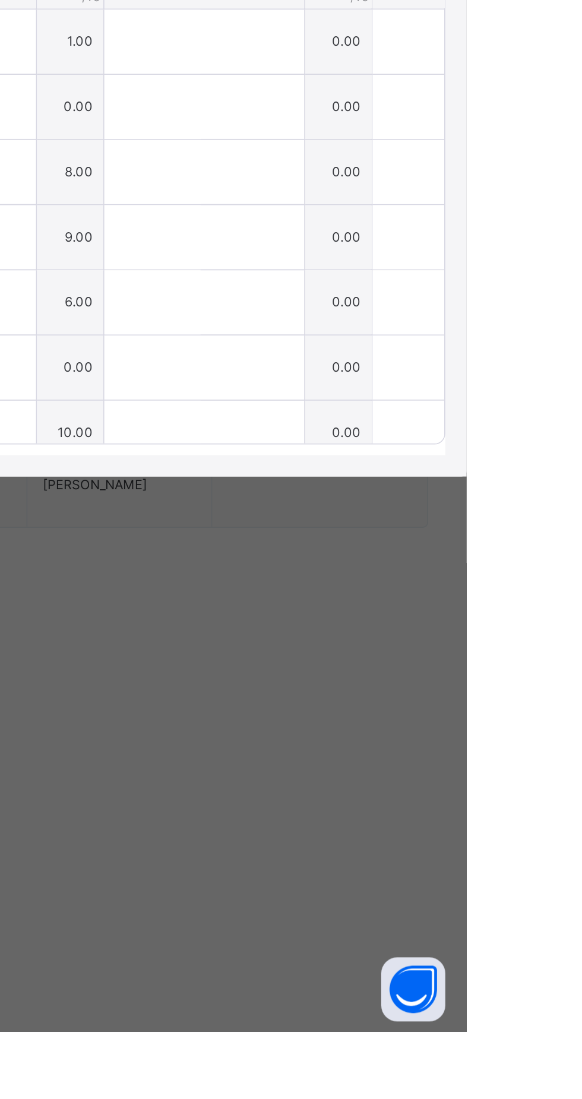
type input "*"
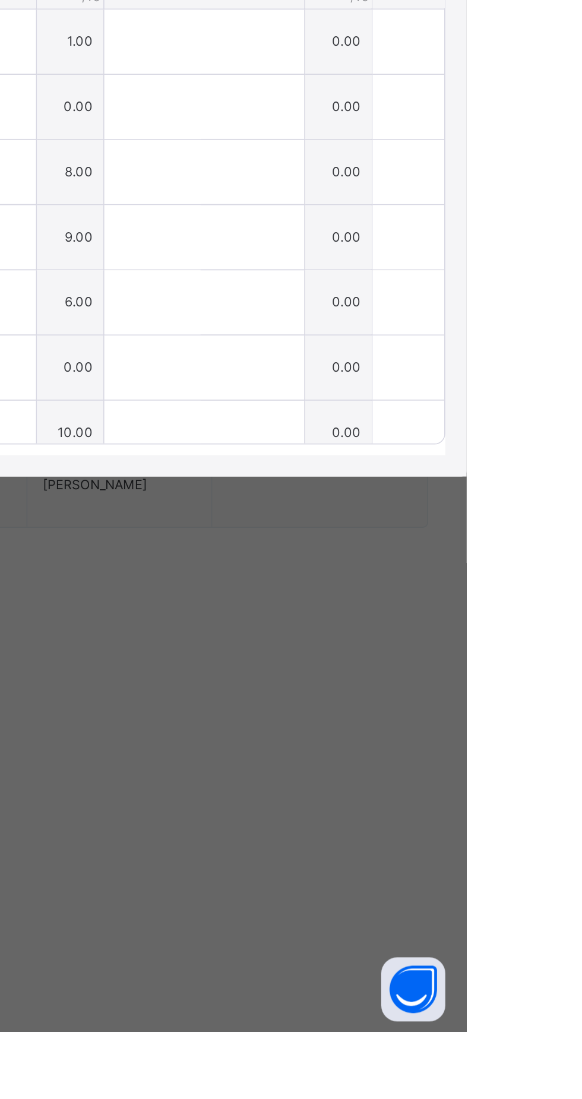
type input "*"
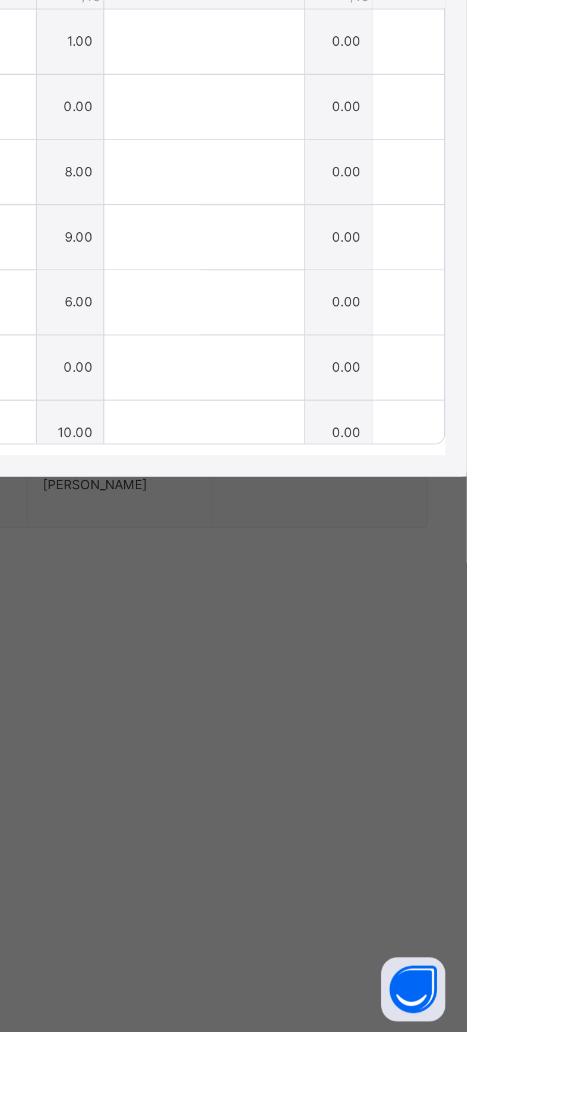
type input "*"
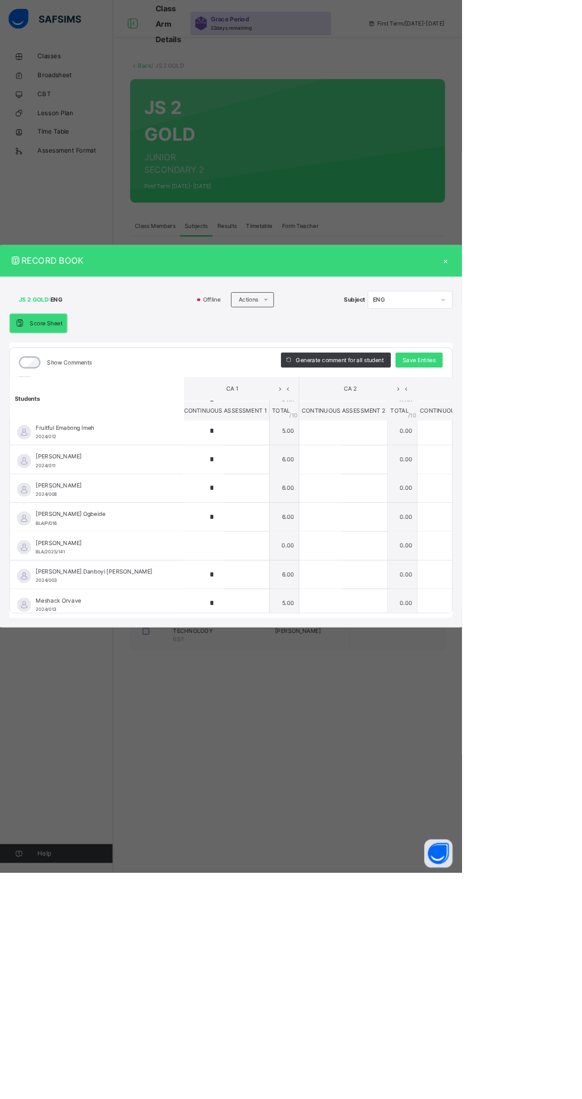
scroll to position [369, 4]
click at [282, 668] on input "*" at bounding box center [255, 651] width 53 height 36
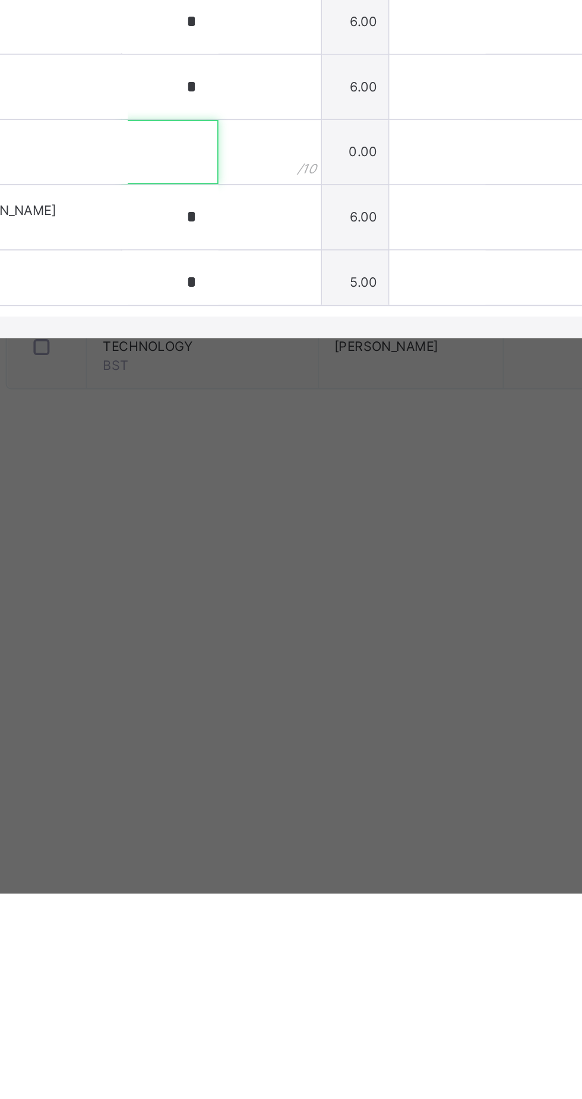
click at [282, 705] on input "text" at bounding box center [255, 687] width 53 height 36
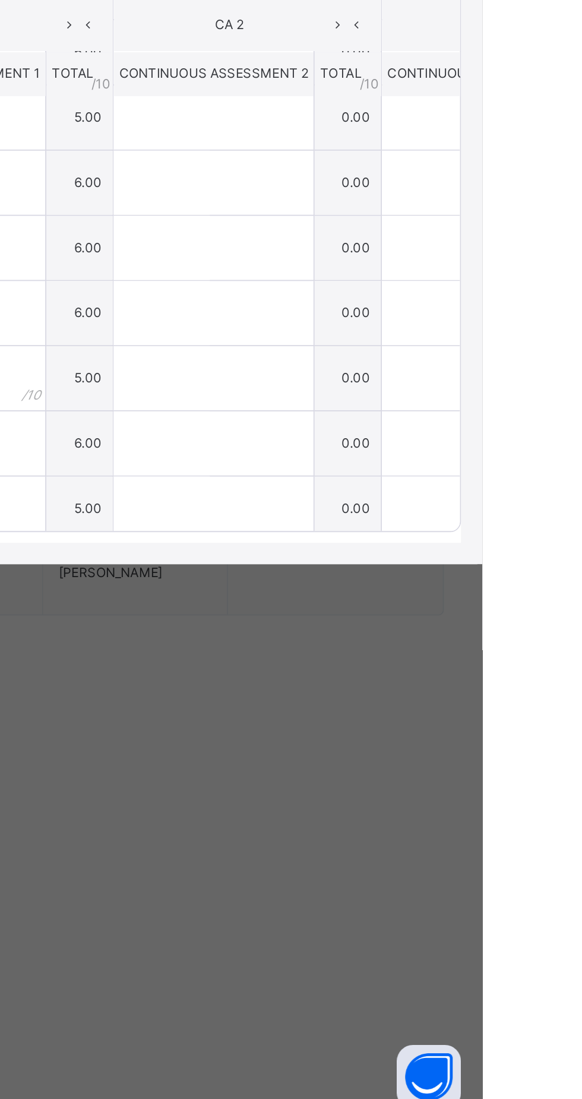
type input "*"
click at [549, 459] on span "Save Entries" at bounding box center [528, 453] width 42 height 11
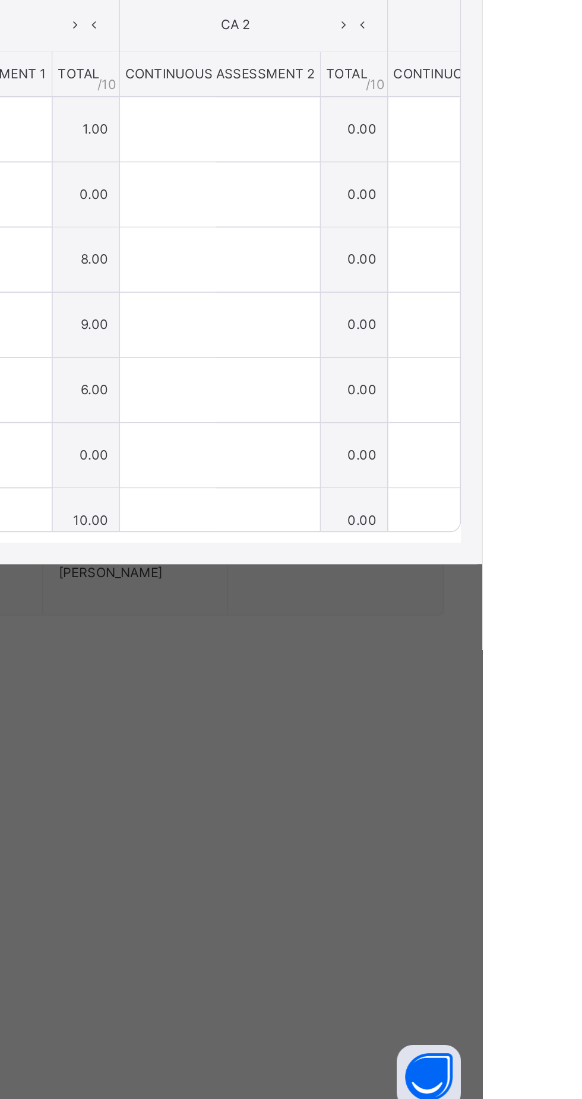
type input "*"
type input "**"
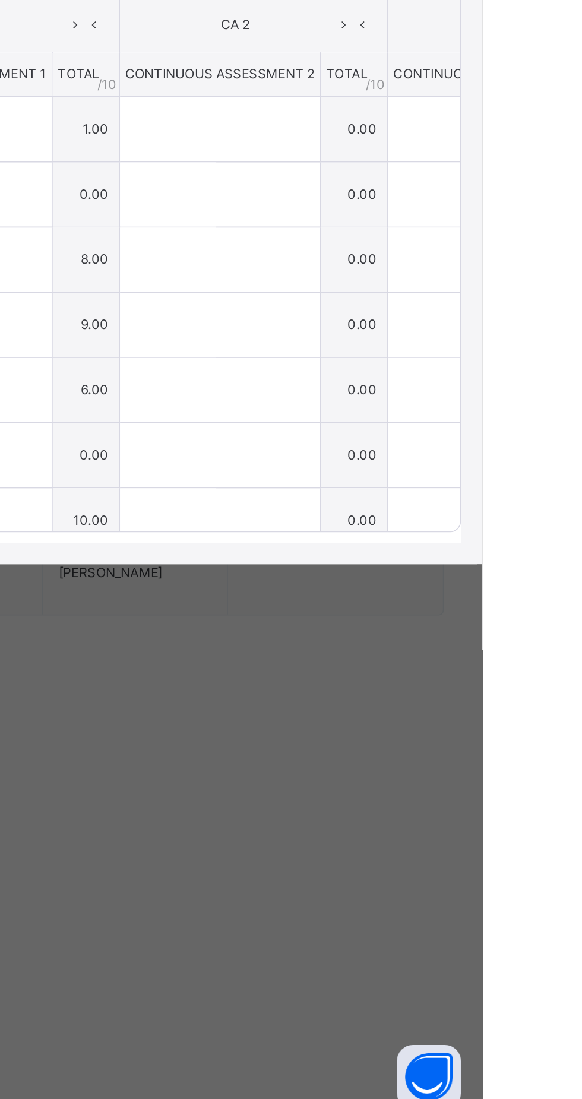
type input "*"
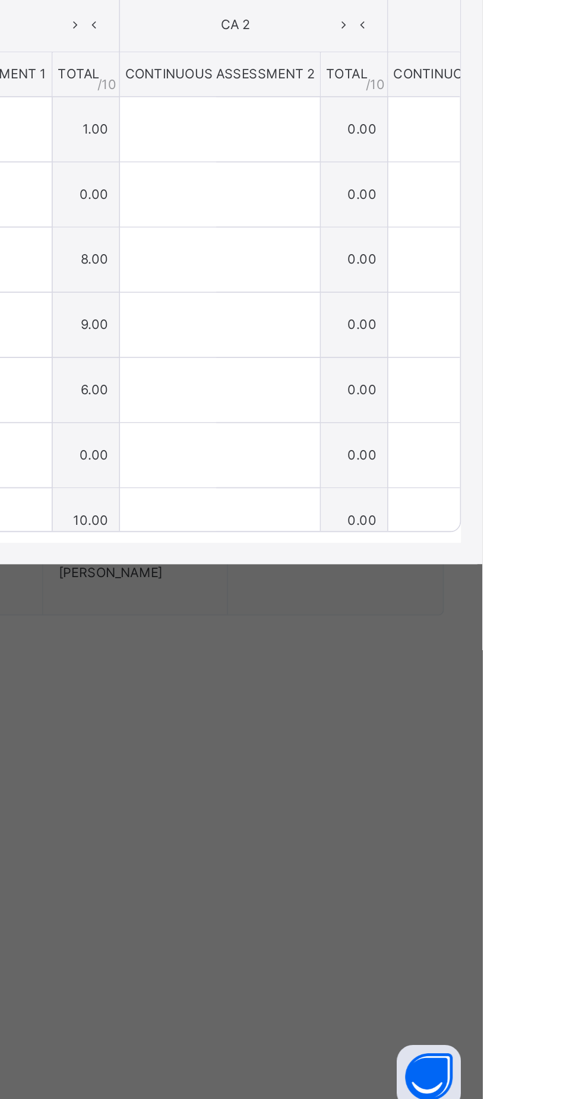
type input "*"
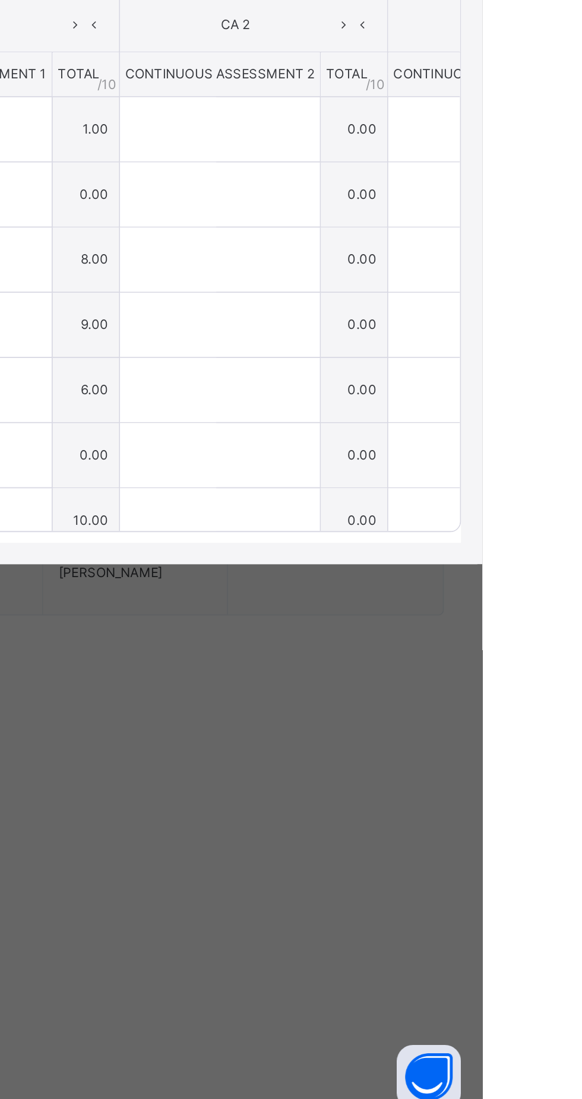
type input "*"
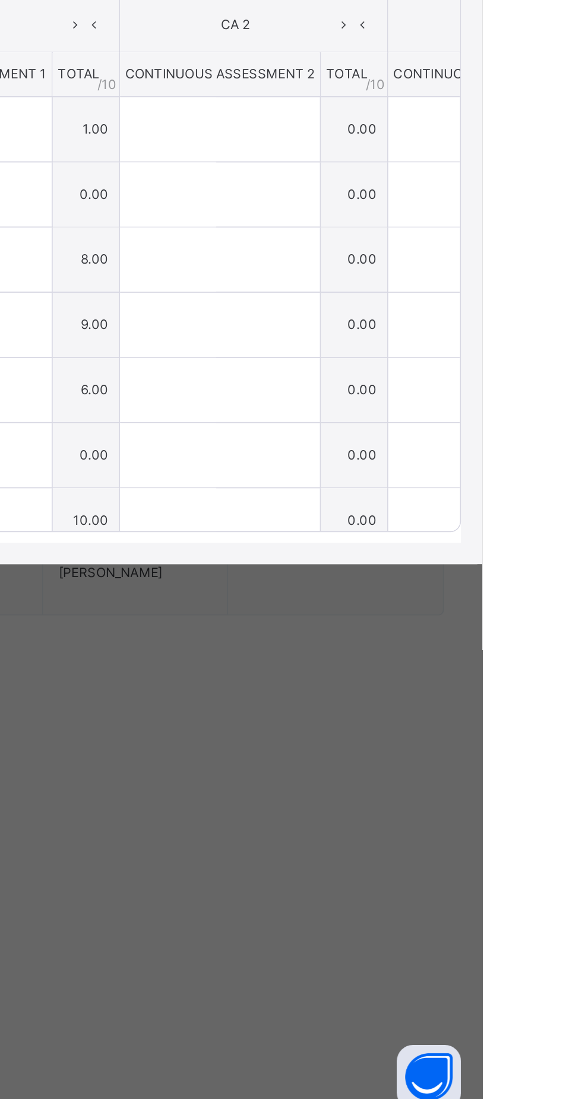
type input "*"
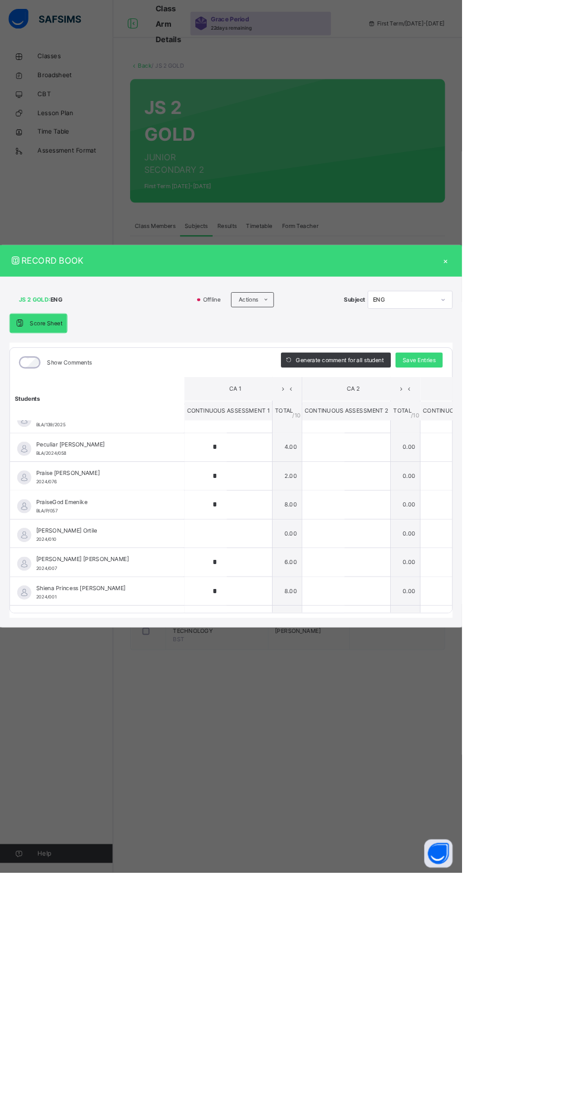
scroll to position [676, 0]
click at [286, 724] on input "*" at bounding box center [258, 706] width 53 height 36
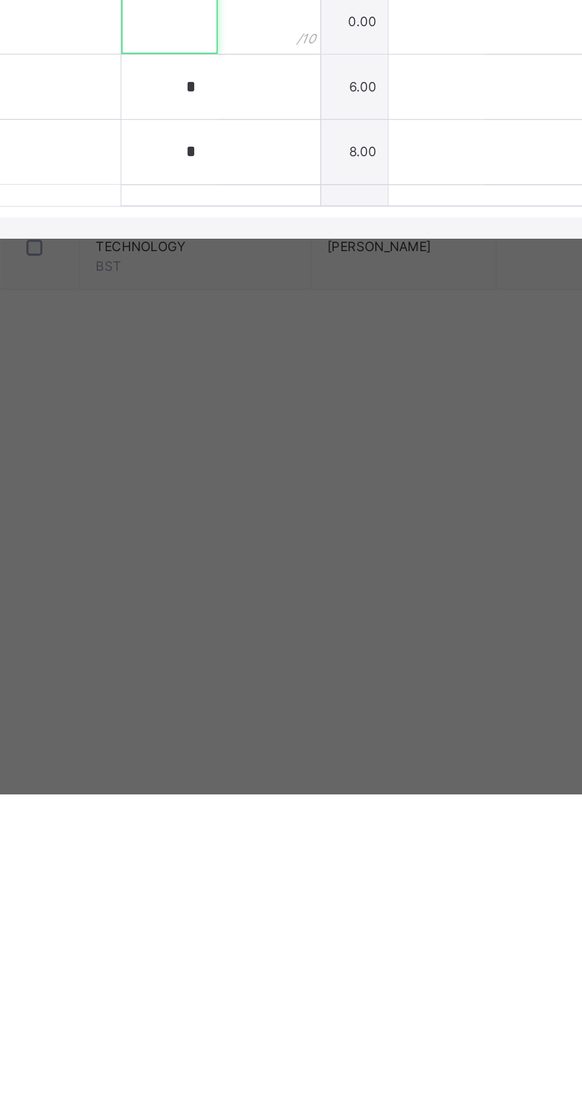
click at [286, 687] on input "text" at bounding box center [258, 670] width 53 height 36
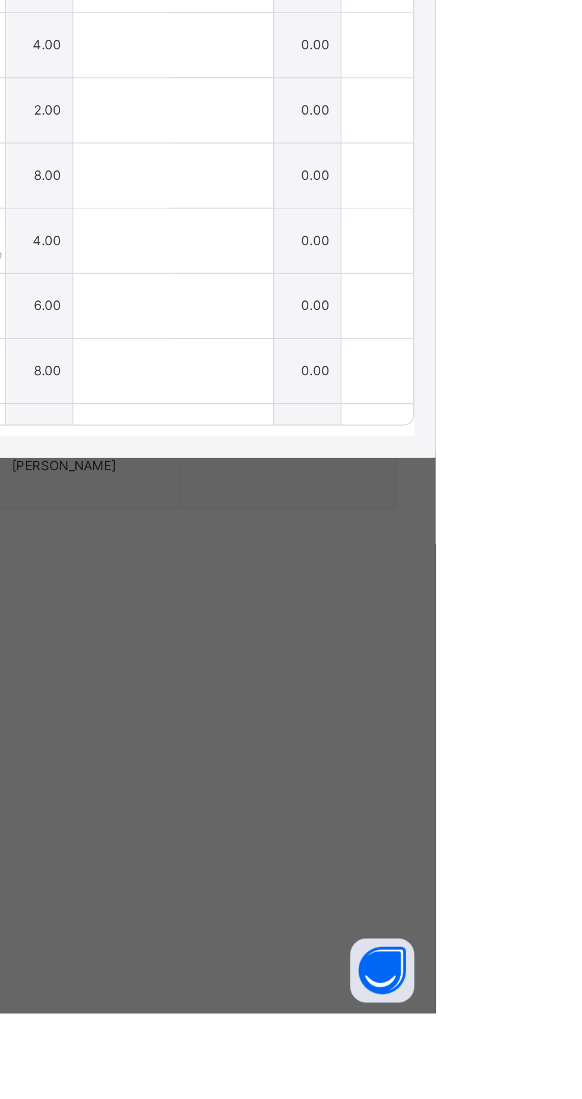
type input "*"
click at [549, 459] on span "Save Entries" at bounding box center [528, 453] width 42 height 11
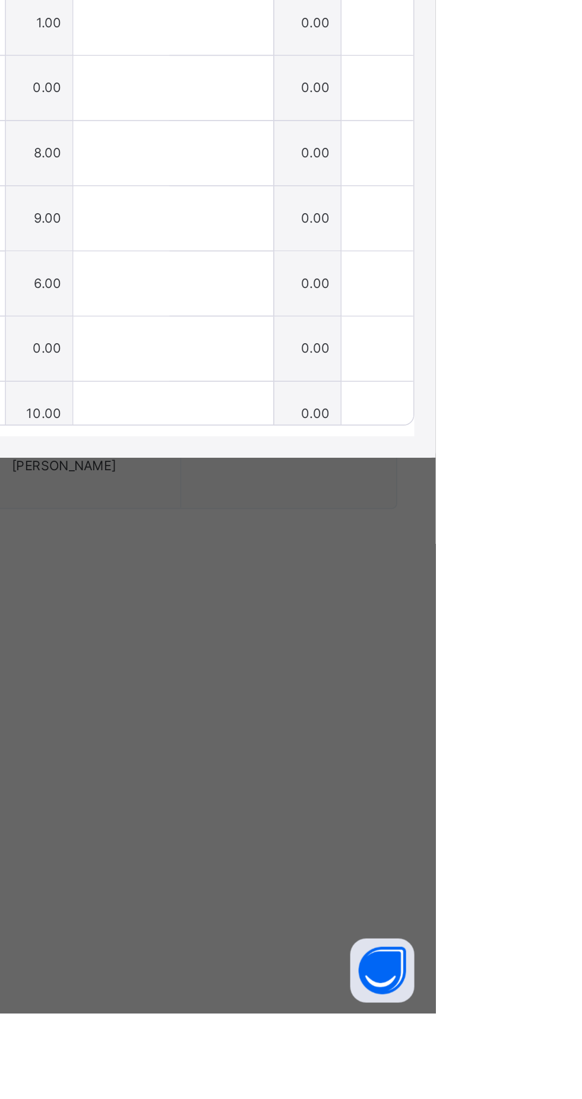
type input "*"
type input "**"
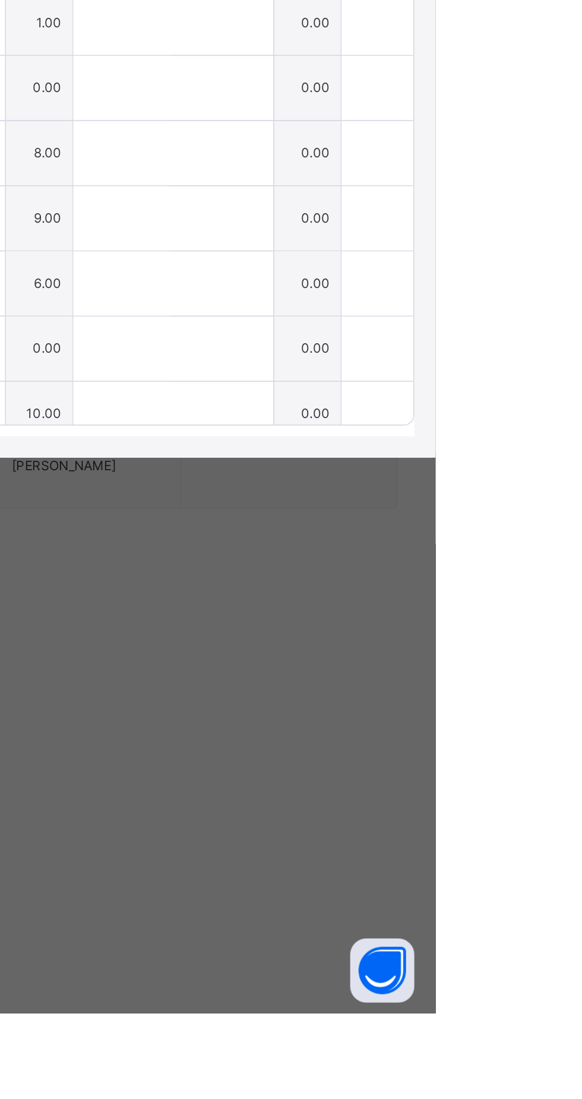
type input "*"
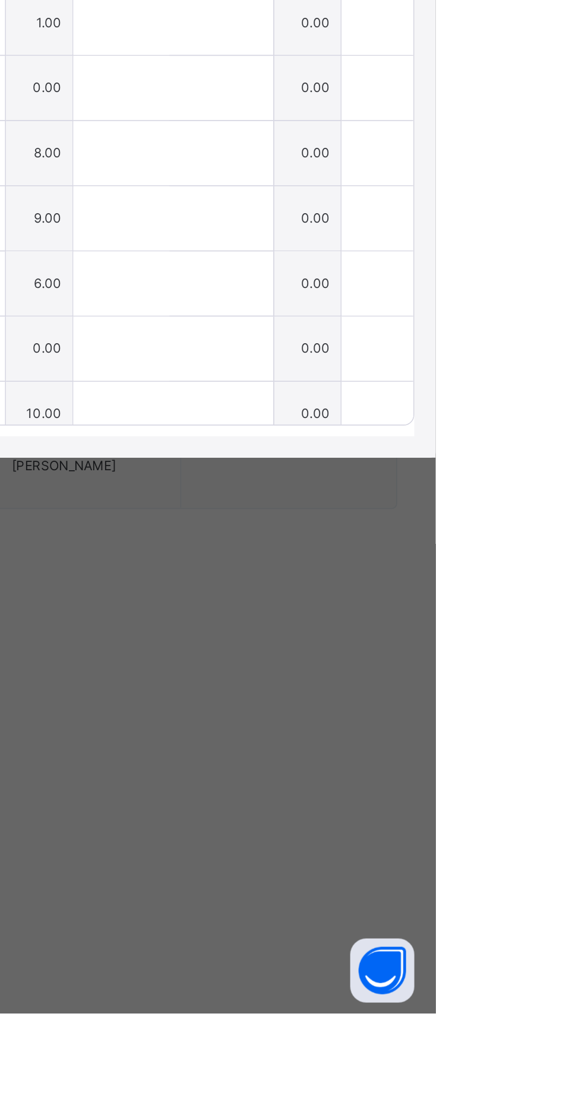
type input "*"
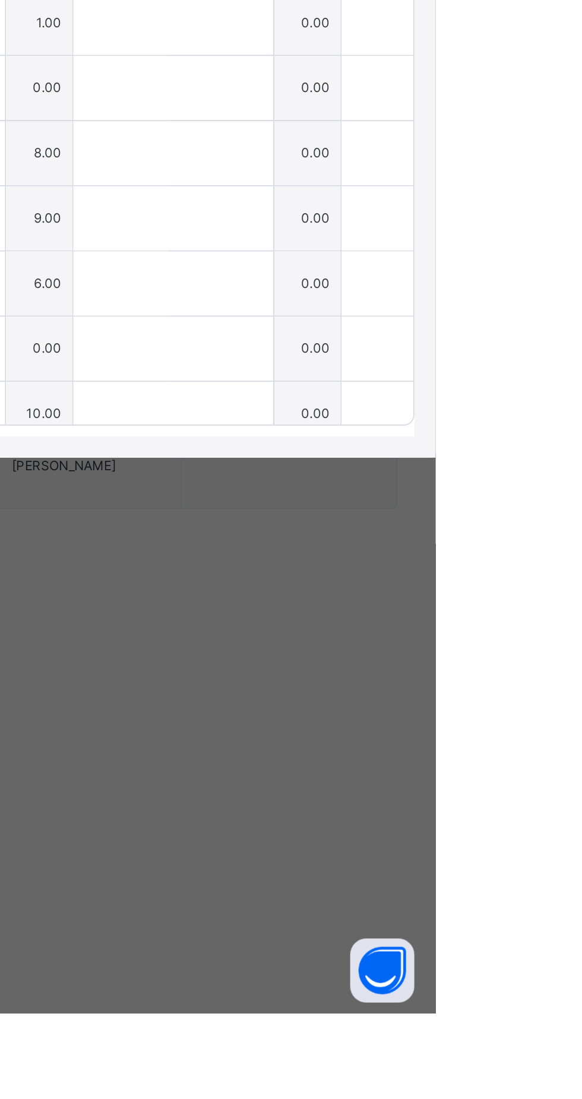
type input "*"
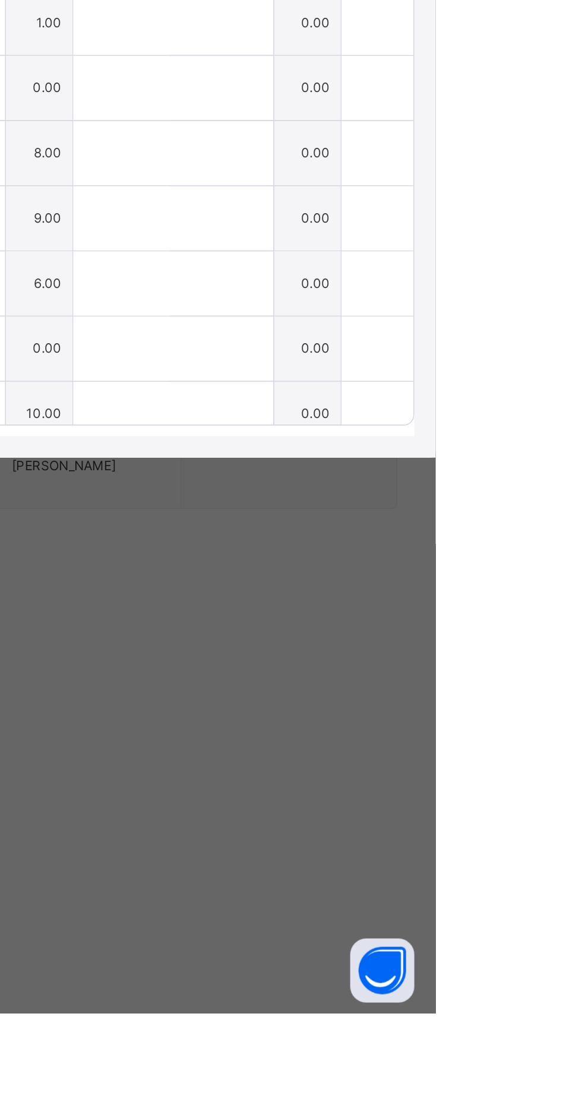
type input "*"
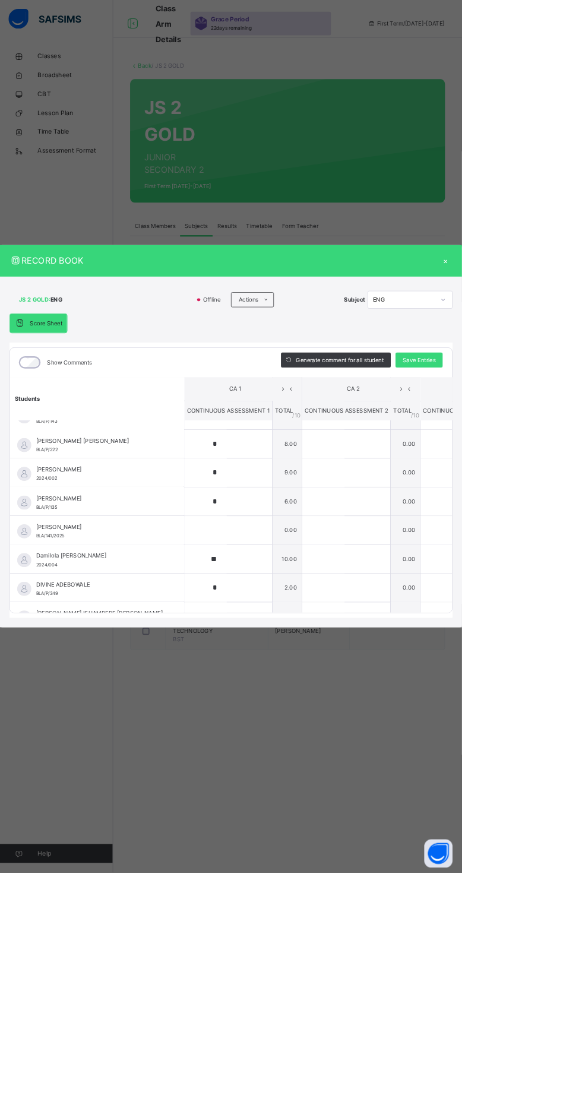
scroll to position [0, 0]
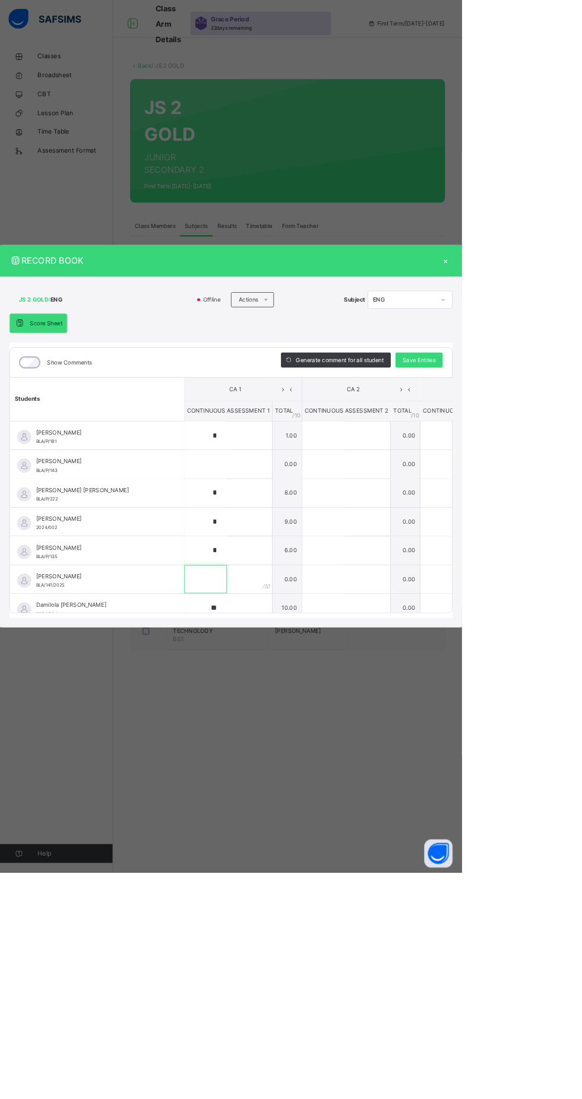
click at [286, 747] on input "text" at bounding box center [258, 730] width 53 height 36
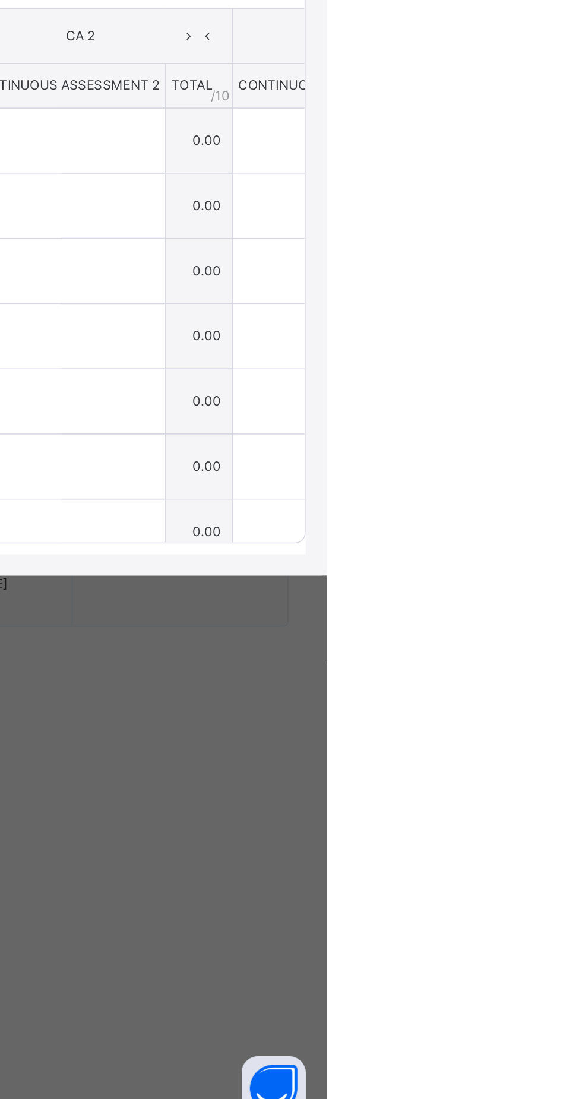
type input "*"
click at [549, 459] on span "Save Entries" at bounding box center [528, 453] width 42 height 11
type input "*"
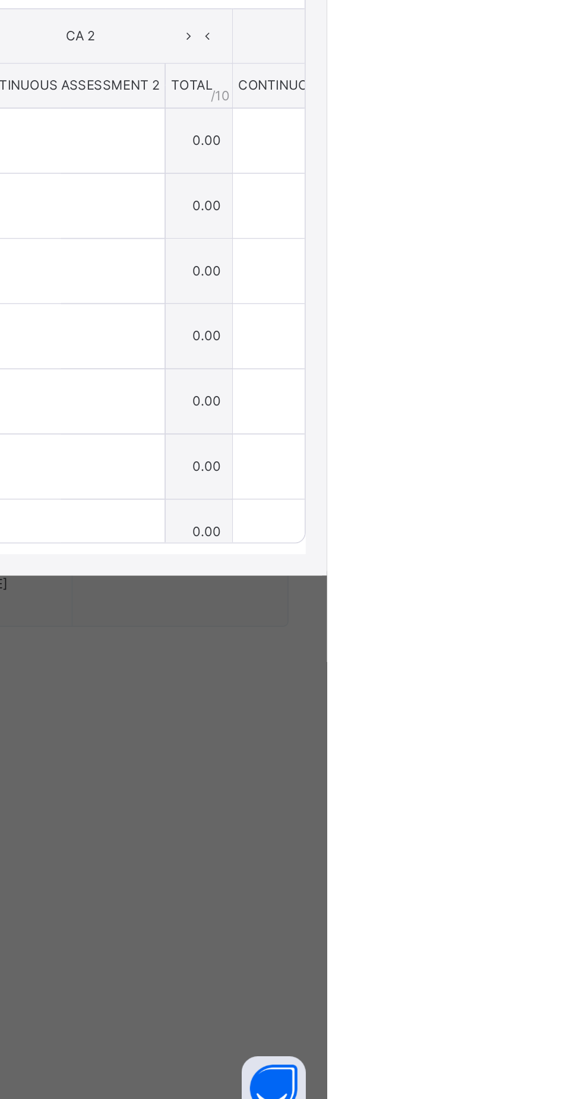
type input "*"
type input "**"
type input "*"
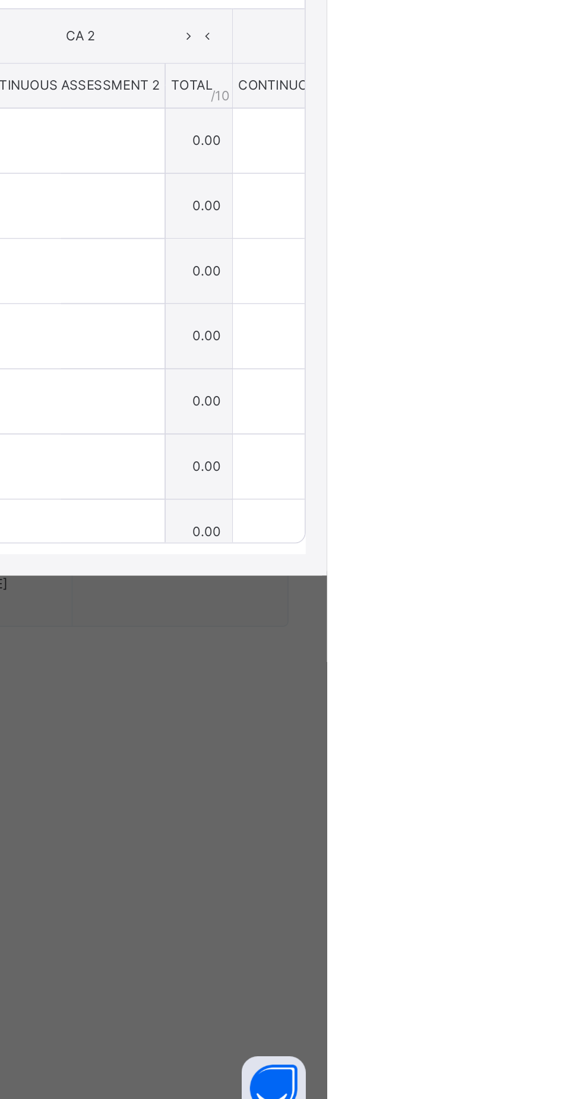
type input "*"
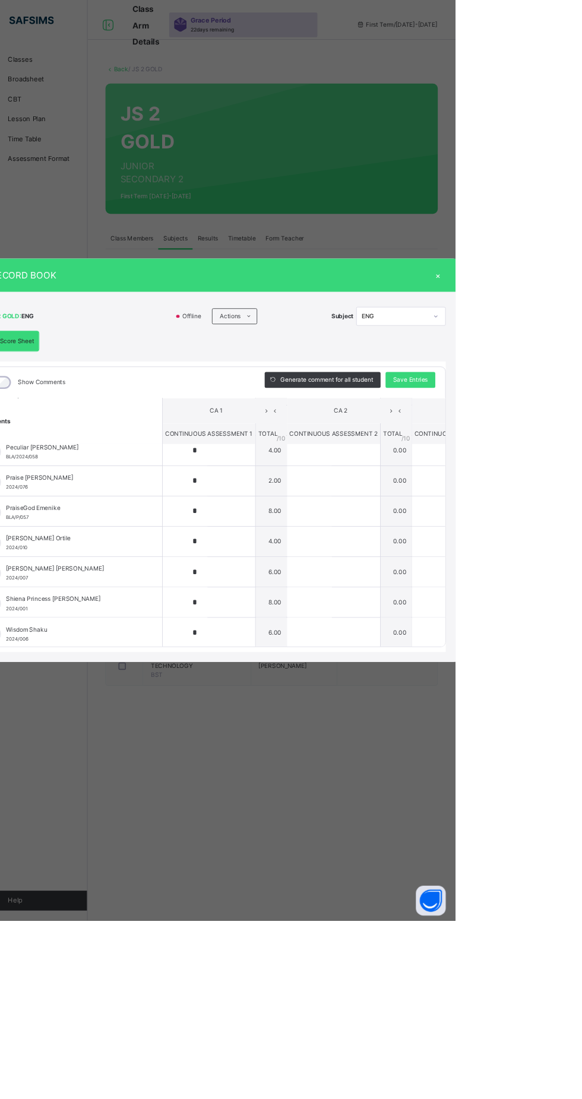
scroll to position [700, 0]
click at [570, 337] on div "×" at bounding box center [561, 329] width 18 height 16
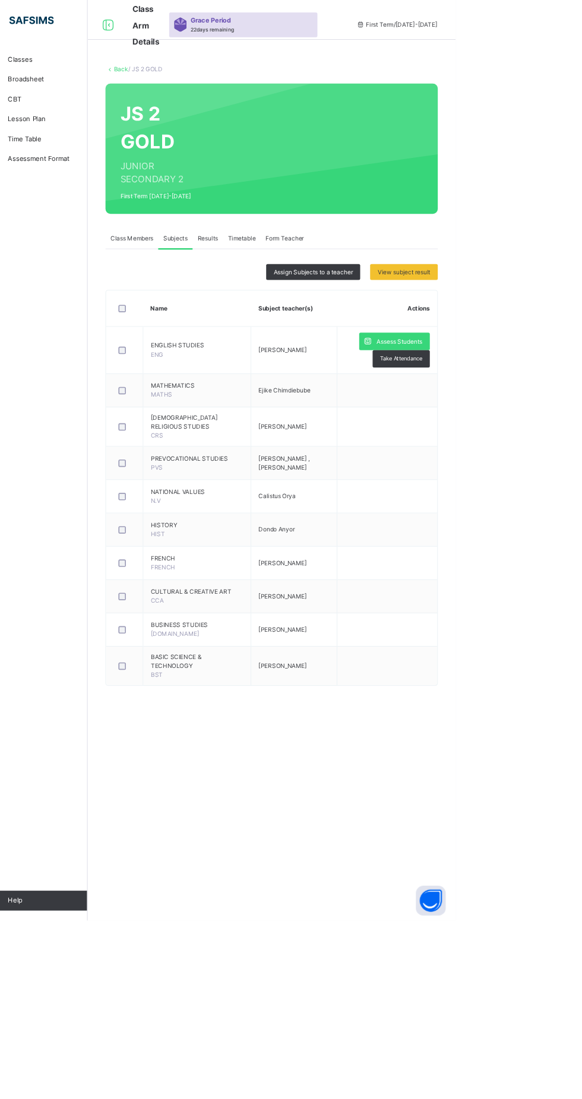
scroll to position [0, 0]
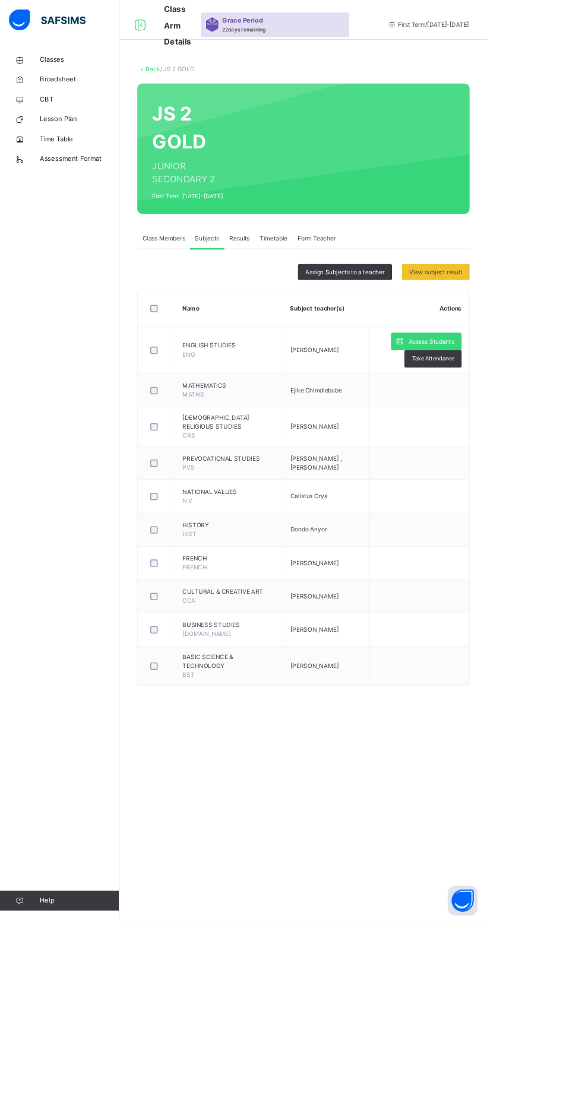
click at [62, 71] on span "Classes" at bounding box center [94, 71] width 95 height 12
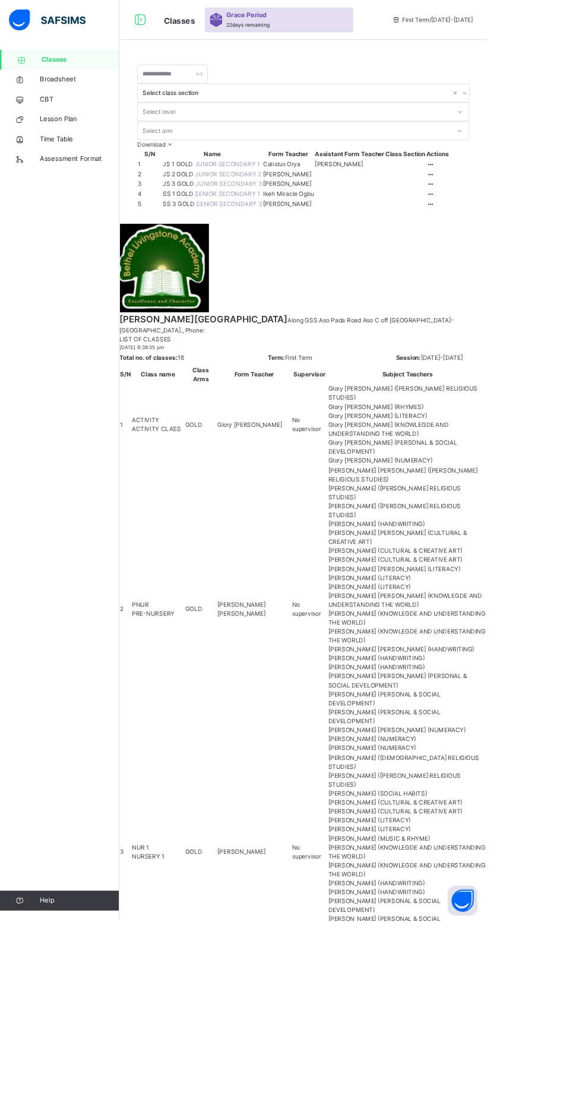
click at [226, 224] on span "JS 3 GOLD" at bounding box center [213, 219] width 39 height 9
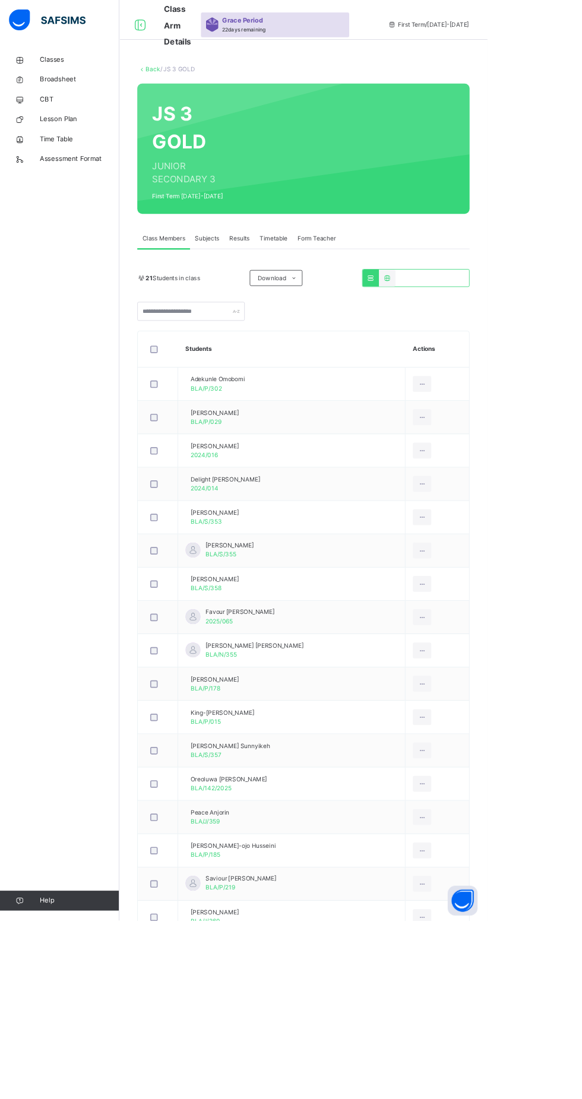
click at [252, 285] on span "Subjects" at bounding box center [247, 285] width 29 height 11
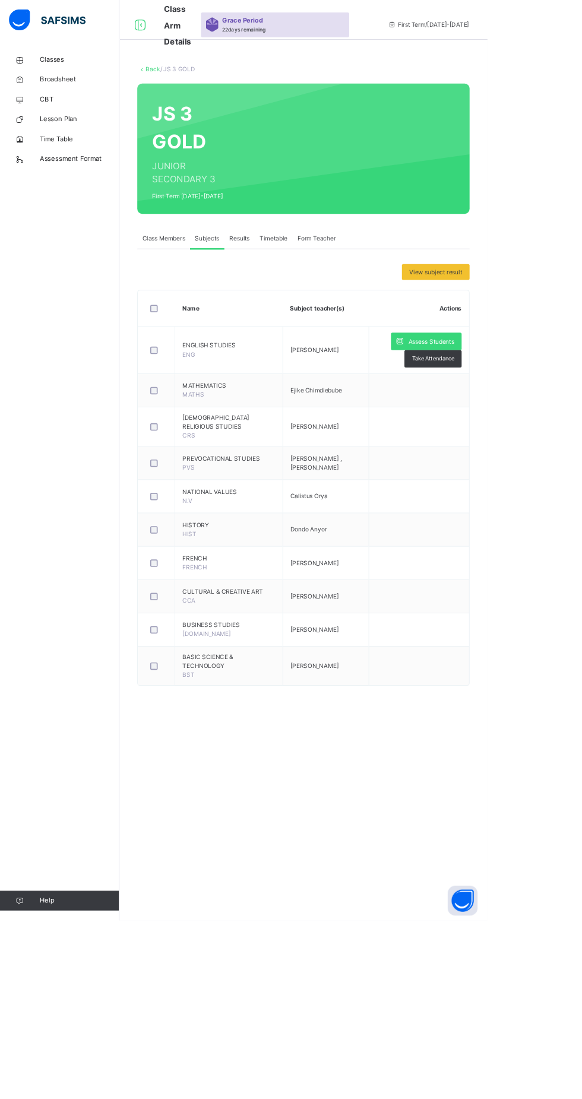
click at [497, 413] on span "Assess Students" at bounding box center [514, 407] width 55 height 11
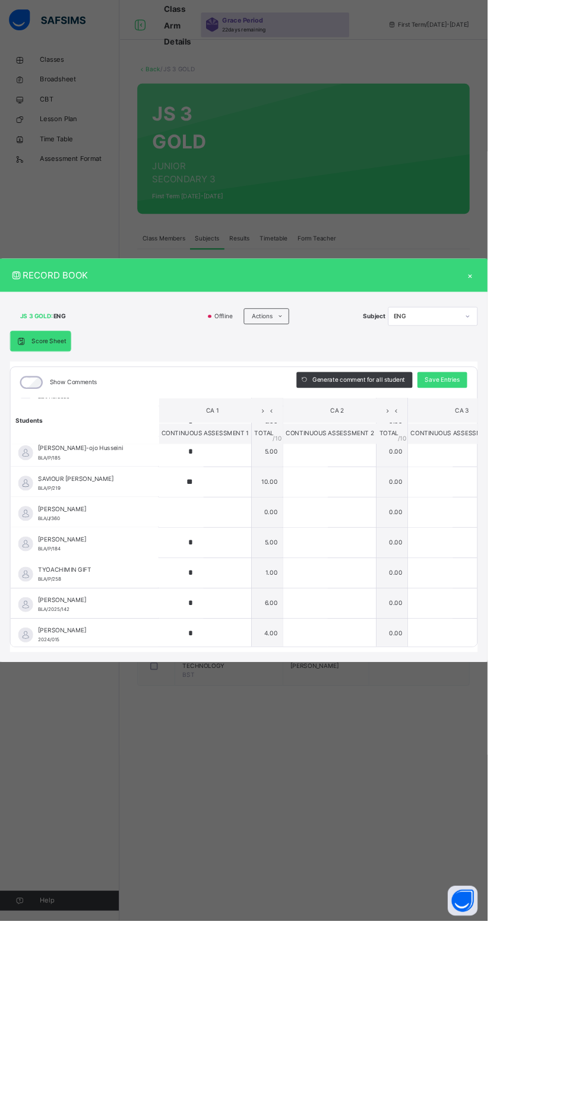
scroll to position [519, 0]
click at [570, 337] on div "×" at bounding box center [561, 329] width 18 height 16
